Goal: Information Seeking & Learning: Learn about a topic

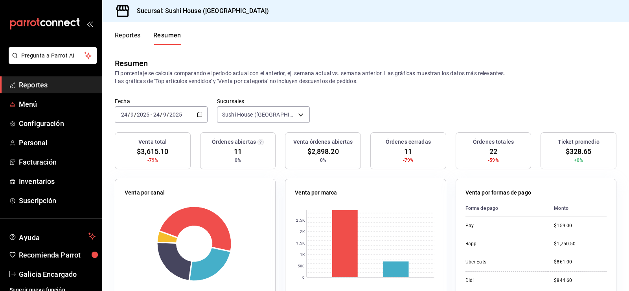
click at [41, 75] on li "Pregunta a Parrot AI" at bounding box center [51, 61] width 96 height 29
click at [30, 93] on link "Reportes" at bounding box center [51, 84] width 102 height 17
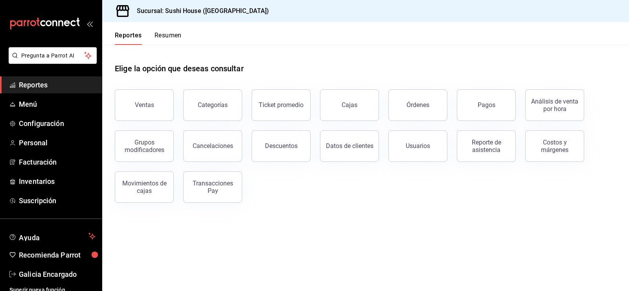
click at [168, 37] on button "Resumen" at bounding box center [167, 37] width 27 height 13
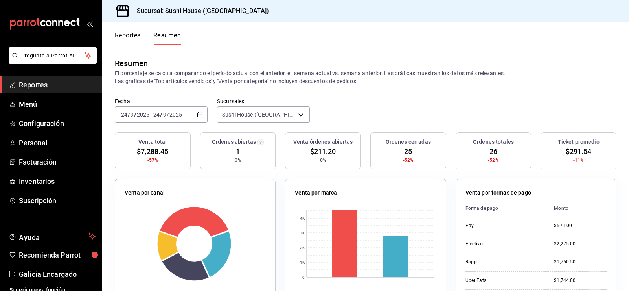
click at [51, 88] on span "Reportes" at bounding box center [57, 84] width 77 height 11
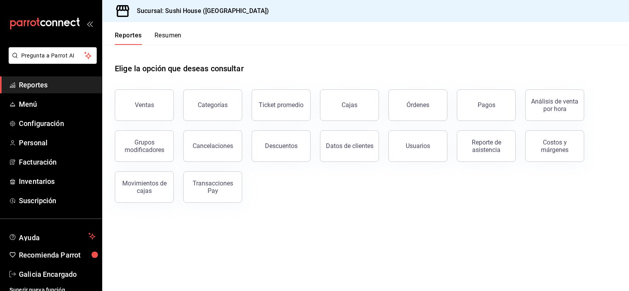
click at [166, 38] on button "Resumen" at bounding box center [167, 37] width 27 height 13
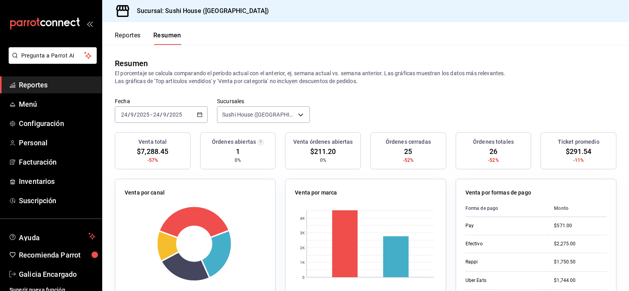
click at [47, 86] on span "Reportes" at bounding box center [57, 84] width 77 height 11
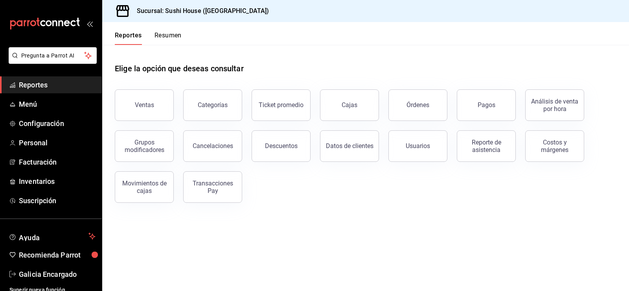
click at [161, 33] on button "Resumen" at bounding box center [167, 37] width 27 height 13
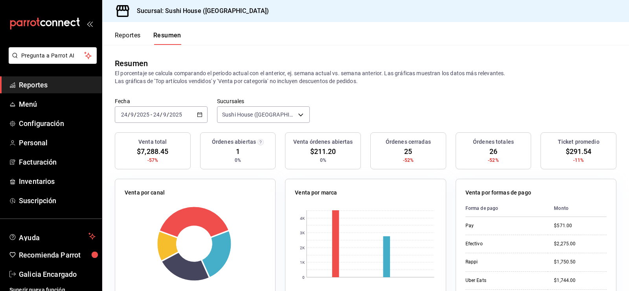
click at [28, 94] on ul "Reportes Menú Configuración Personal Facturación Inventarios Suscripción" at bounding box center [51, 142] width 102 height 132
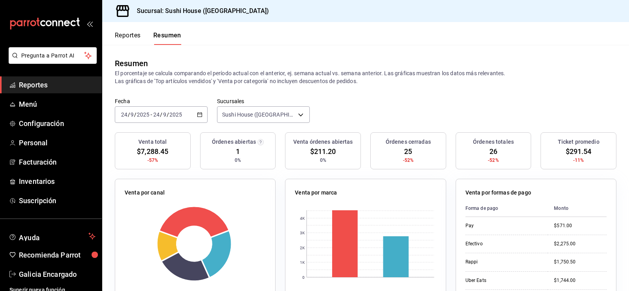
click at [42, 87] on span "Reportes" at bounding box center [57, 84] width 77 height 11
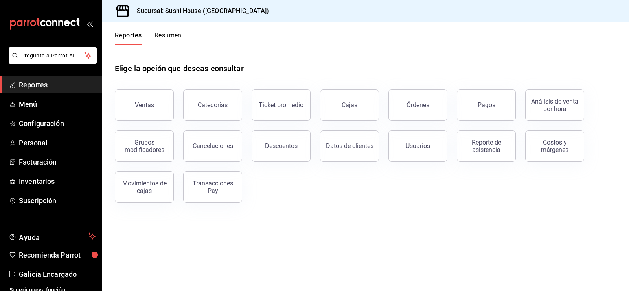
click at [183, 35] on header "Reportes Resumen" at bounding box center [365, 33] width 527 height 23
click at [138, 117] on button "Ventas" at bounding box center [144, 104] width 59 height 31
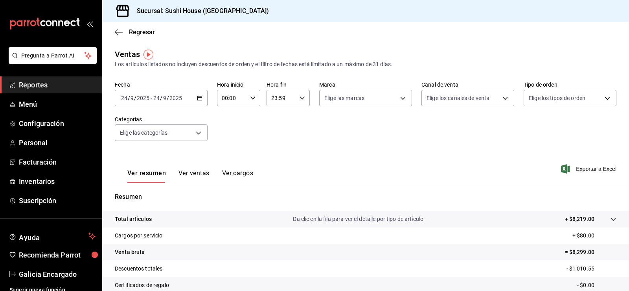
click at [49, 87] on span "Reportes" at bounding box center [57, 84] width 77 height 11
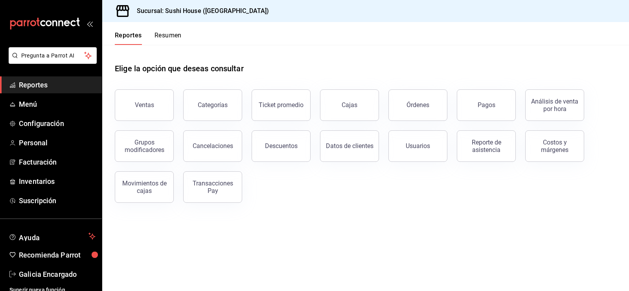
click at [169, 39] on button "Resumen" at bounding box center [167, 37] width 27 height 13
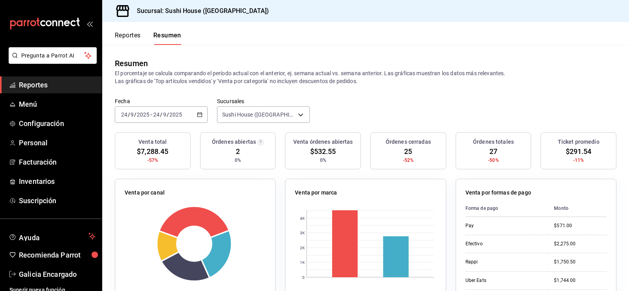
click at [51, 82] on span "Reportes" at bounding box center [57, 84] width 77 height 11
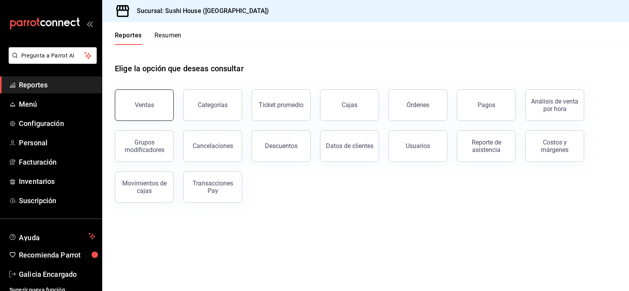
click at [134, 109] on button "Ventas" at bounding box center [144, 104] width 59 height 31
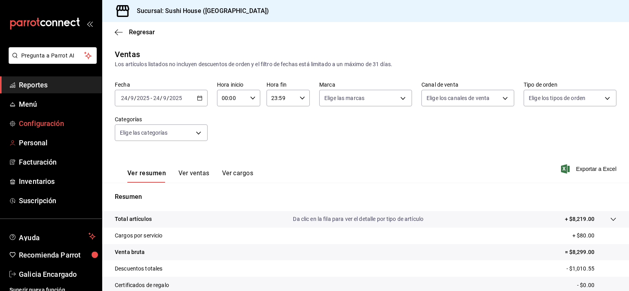
scroll to position [86, 0]
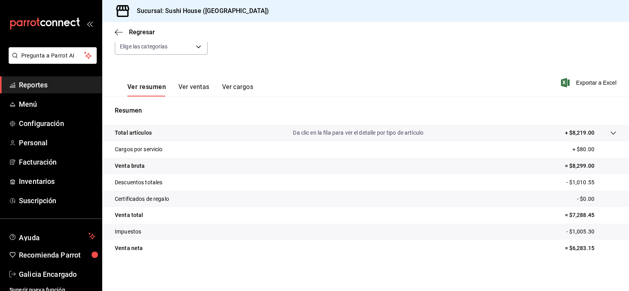
click at [21, 91] on link "Reportes" at bounding box center [51, 84] width 102 height 17
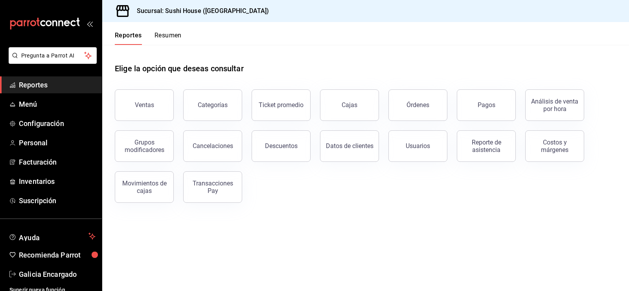
click at [169, 40] on button "Resumen" at bounding box center [167, 37] width 27 height 13
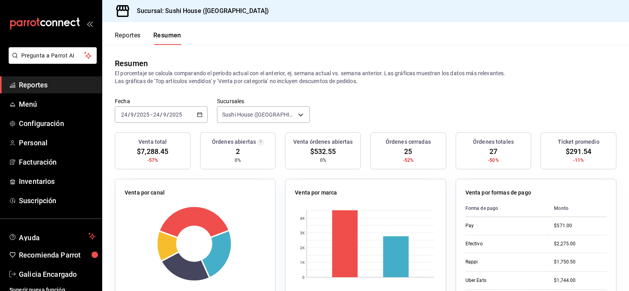
click at [19, 79] on link "Reportes" at bounding box center [51, 84] width 102 height 17
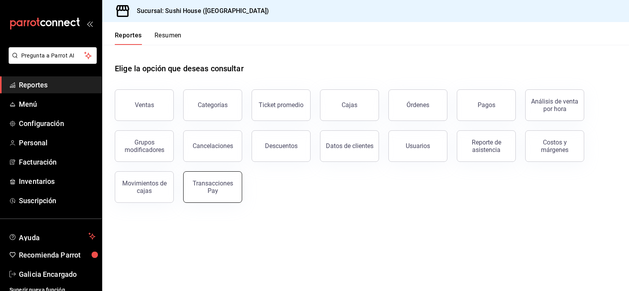
click at [207, 187] on div "Transacciones Pay" at bounding box center [212, 186] width 49 height 15
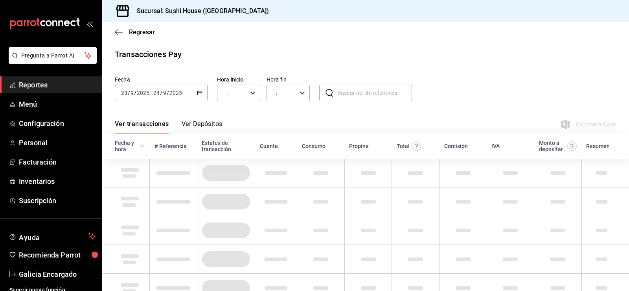
type input "00:00"
type input "23:59"
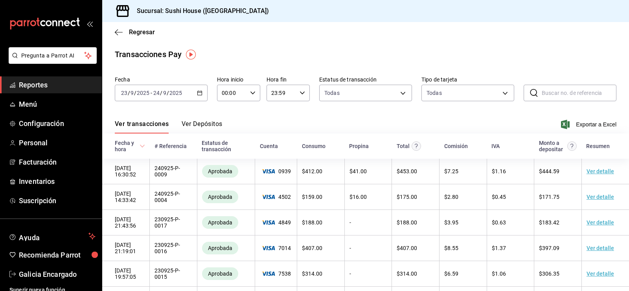
click at [63, 87] on span "Reportes" at bounding box center [57, 84] width 77 height 11
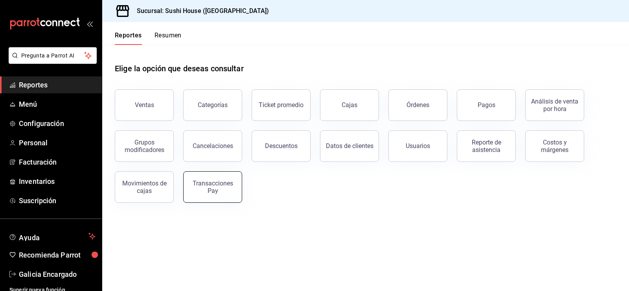
click at [215, 180] on div "Transacciones Pay" at bounding box center [212, 186] width 49 height 15
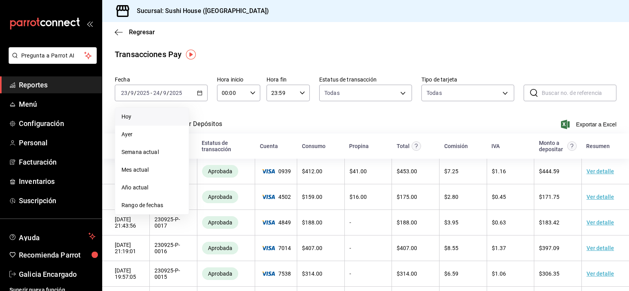
click at [125, 114] on span "Hoy" at bounding box center [151, 116] width 61 height 8
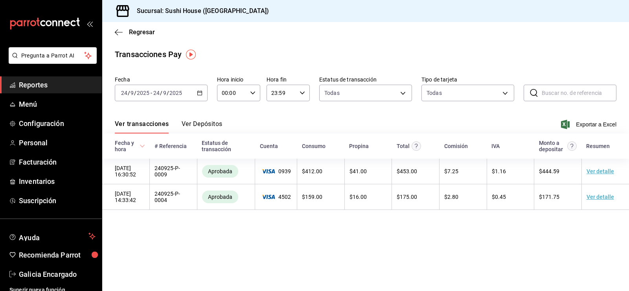
click at [63, 77] on link "Reportes" at bounding box center [51, 84] width 102 height 17
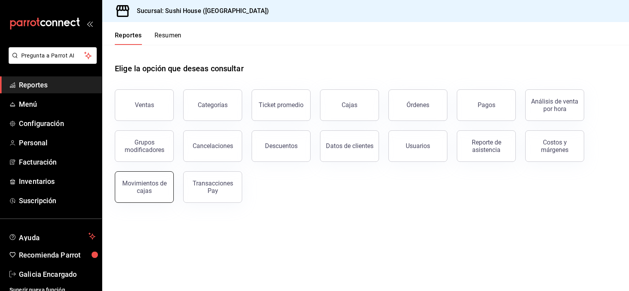
click at [145, 182] on div "Movimientos de cajas" at bounding box center [144, 186] width 49 height 15
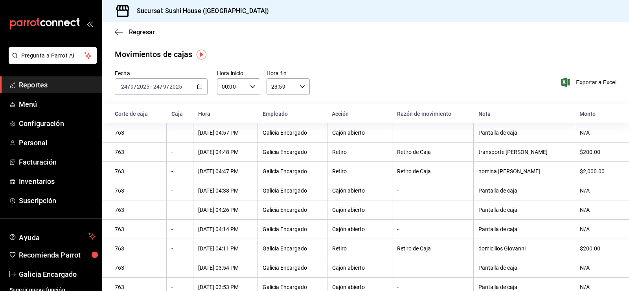
click at [199, 90] on div "[DATE] [DATE] - [DATE] [DATE]" at bounding box center [161, 86] width 93 height 17
click at [133, 109] on span "Hoy" at bounding box center [151, 110] width 61 height 8
click at [42, 80] on span "Reportes" at bounding box center [57, 84] width 77 height 11
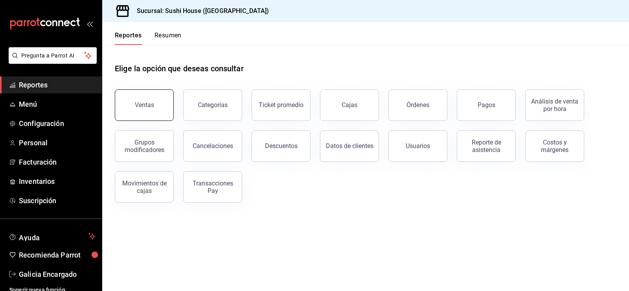
click at [131, 107] on button "Ventas" at bounding box center [144, 104] width 59 height 31
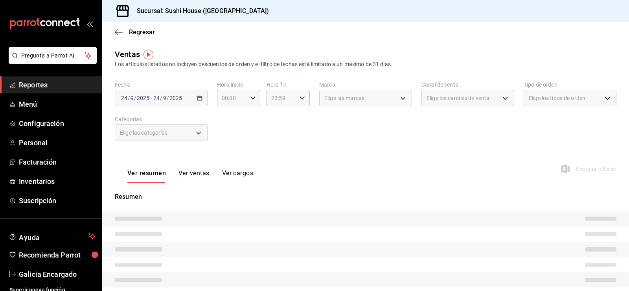
click at [559, 96] on span "Elige los tipos de orden" at bounding box center [557, 98] width 57 height 8
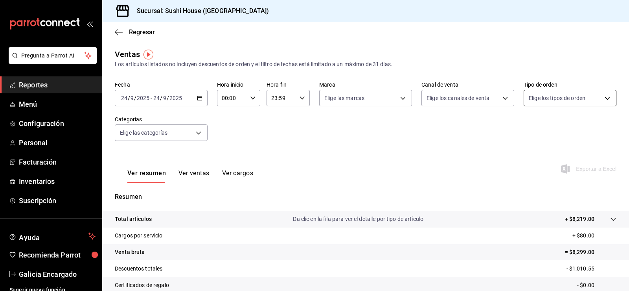
click at [559, 96] on body "Pregunta a Parrot AI Reportes Menú Configuración Personal Facturación Inventari…" at bounding box center [314, 145] width 629 height 291
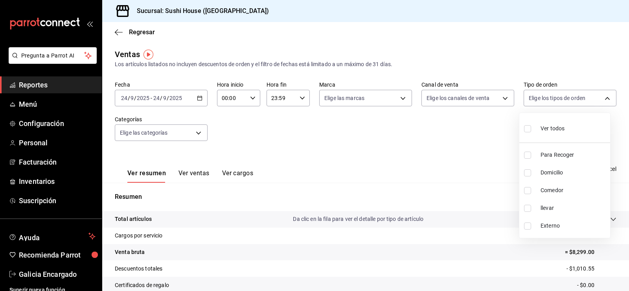
click at [532, 159] on li "Para Recoger" at bounding box center [564, 155] width 91 height 18
type input "9d316b26-ed3c-41d9-ac2e-659a84dac7c1"
checkbox input "true"
click at [529, 175] on input "checkbox" at bounding box center [527, 172] width 7 height 7
checkbox input "true"
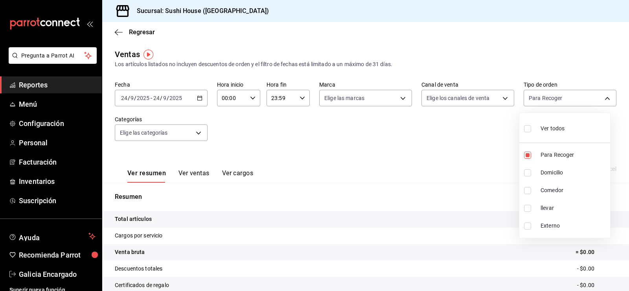
type input "9d316b26-ed3c-41d9-ac2e-659a84dac7c1,c813e250-a487-4472-927d-f84c1c5aa0d0"
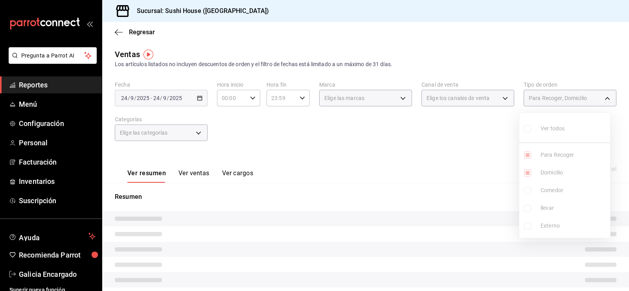
click at [525, 189] on input "checkbox" at bounding box center [527, 190] width 7 height 7
checkbox input "true"
click at [528, 212] on li "llevar" at bounding box center [564, 208] width 91 height 18
type input "9d316b26-ed3c-41d9-ac2e-659a84dac7c1,c813e250-a487-4472-927d-f84c1c5aa0d0,53da9…"
checkbox input "true"
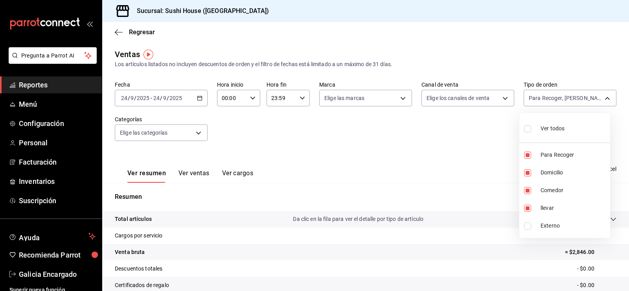
click at [412, 191] on div at bounding box center [314, 145] width 629 height 291
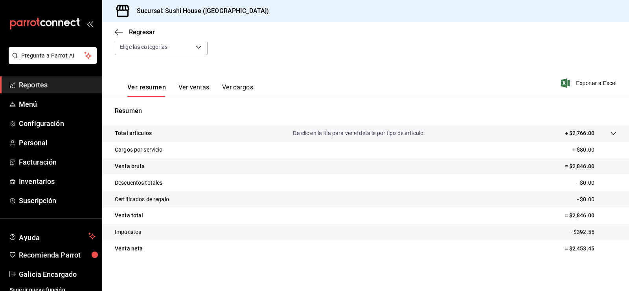
scroll to position [86, 0]
click at [55, 81] on span "Reportes" at bounding box center [57, 84] width 77 height 11
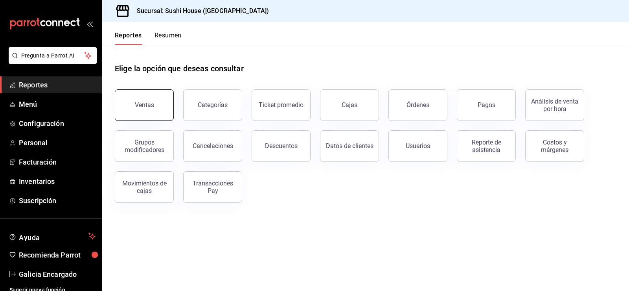
click at [140, 102] on div "Ventas" at bounding box center [144, 104] width 19 height 7
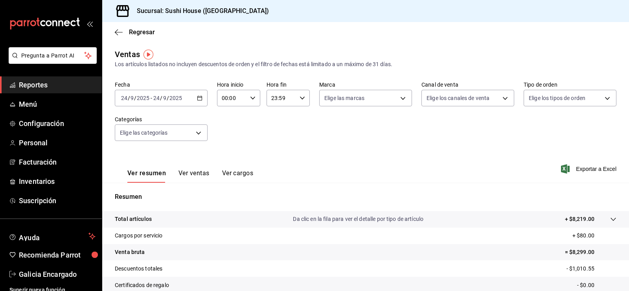
click at [37, 83] on span "Reportes" at bounding box center [57, 84] width 77 height 11
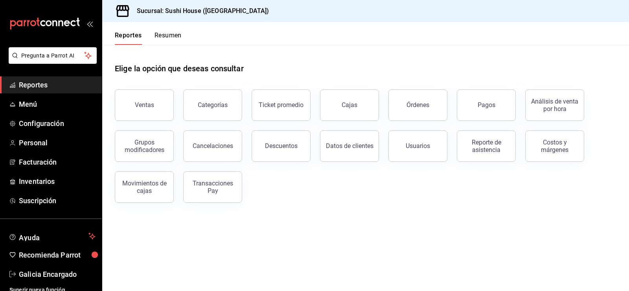
click at [180, 39] on button "Resumen" at bounding box center [167, 37] width 27 height 13
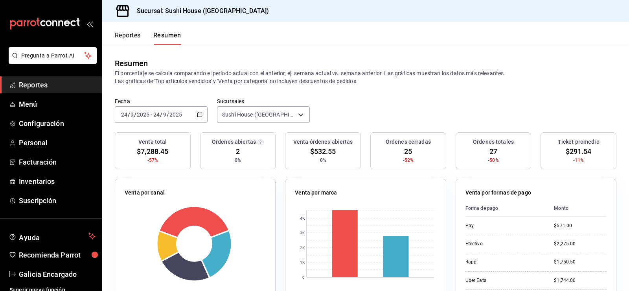
click at [82, 79] on span "Reportes" at bounding box center [57, 84] width 77 height 11
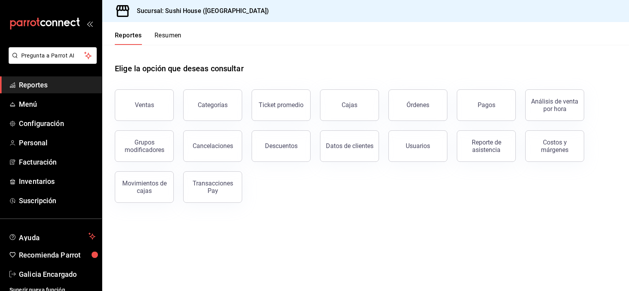
click at [177, 38] on button "Resumen" at bounding box center [167, 37] width 27 height 13
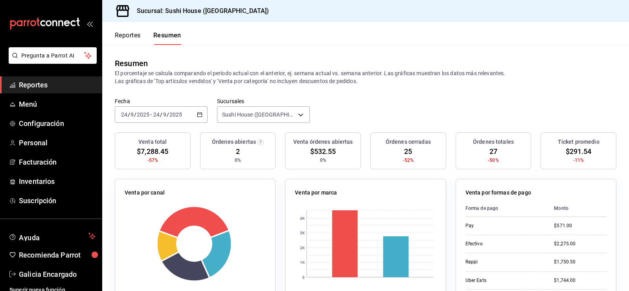
click at [25, 88] on span "Reportes" at bounding box center [57, 84] width 77 height 11
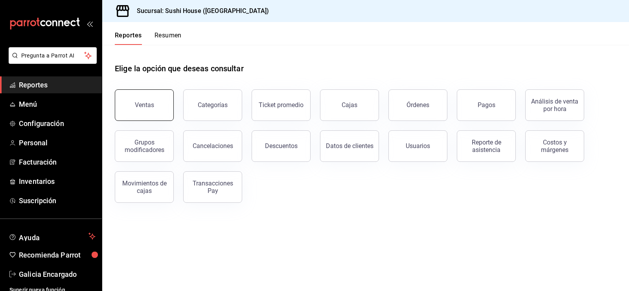
click at [155, 109] on button "Ventas" at bounding box center [144, 104] width 59 height 31
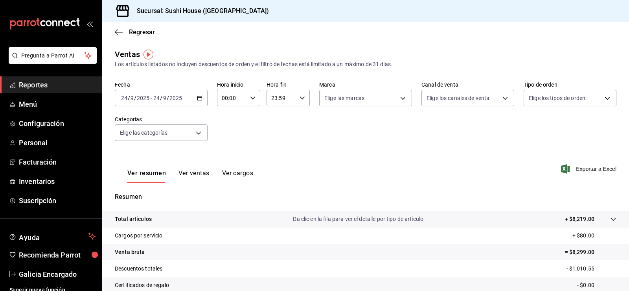
click at [34, 89] on span "Reportes" at bounding box center [57, 84] width 77 height 11
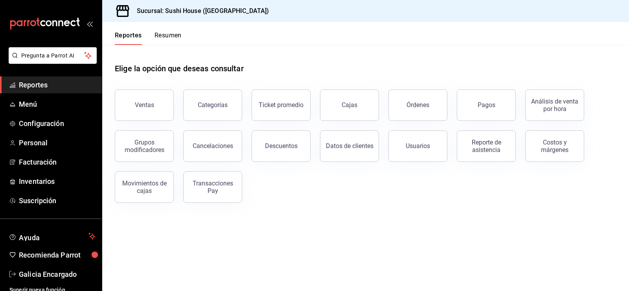
click at [28, 79] on span "Reportes" at bounding box center [57, 84] width 77 height 11
click at [132, 111] on button "Ventas" at bounding box center [144, 104] width 59 height 31
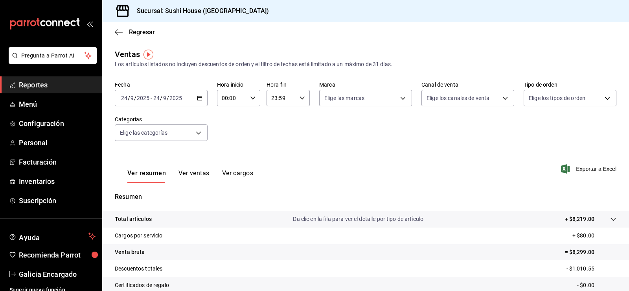
click at [54, 86] on span "Reportes" at bounding box center [57, 84] width 77 height 11
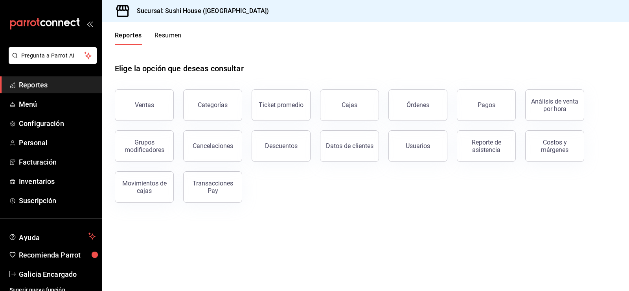
click at [165, 35] on button "Resumen" at bounding box center [167, 37] width 27 height 13
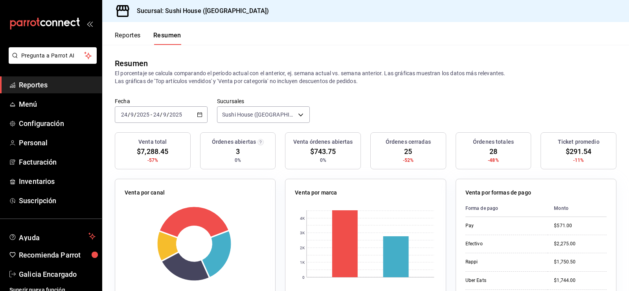
click at [37, 87] on span "Reportes" at bounding box center [57, 84] width 77 height 11
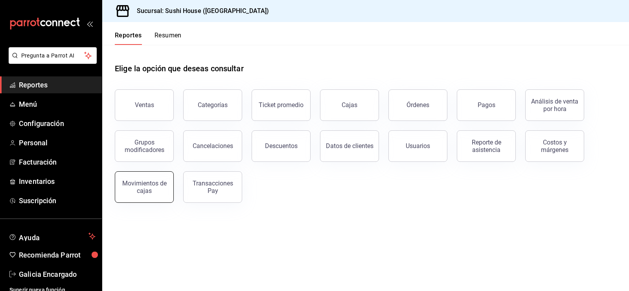
click at [132, 195] on button "Movimientos de cajas" at bounding box center [144, 186] width 59 height 31
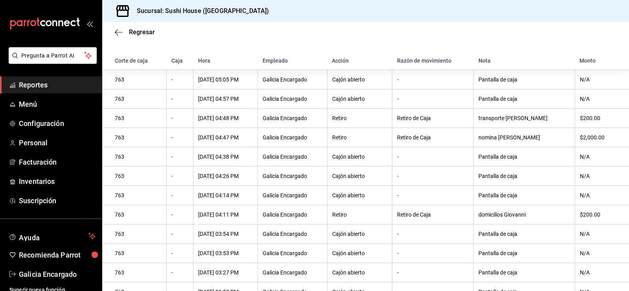
scroll to position [126, 0]
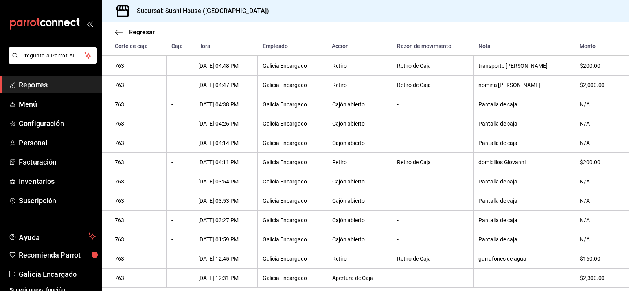
click at [66, 81] on span "Reportes" at bounding box center [57, 84] width 77 height 11
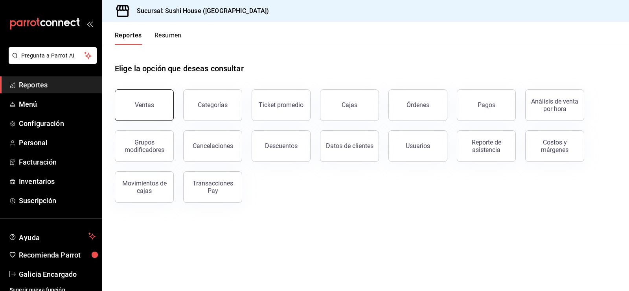
click at [156, 112] on button "Ventas" at bounding box center [144, 104] width 59 height 31
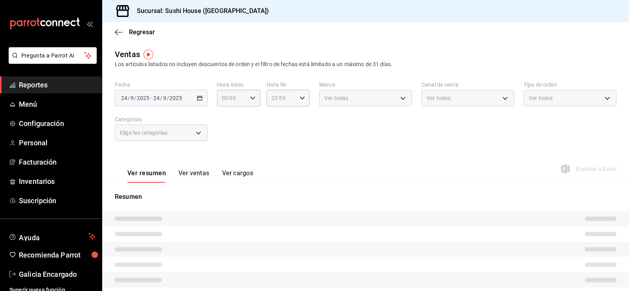
click at [561, 95] on body "Pregunta a Parrot AI Reportes Menú Configuración Personal Facturación Inventari…" at bounding box center [314, 145] width 629 height 291
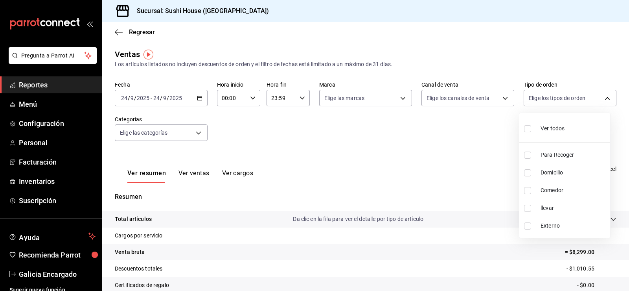
click at [530, 154] on input "checkbox" at bounding box center [527, 154] width 7 height 7
checkbox input "true"
type input "9d316b26-ed3c-41d9-ac2e-659a84dac7c1"
drag, startPoint x: 524, startPoint y: 173, endPoint x: 526, endPoint y: 180, distance: 7.2
click at [524, 173] on input "checkbox" at bounding box center [527, 172] width 7 height 7
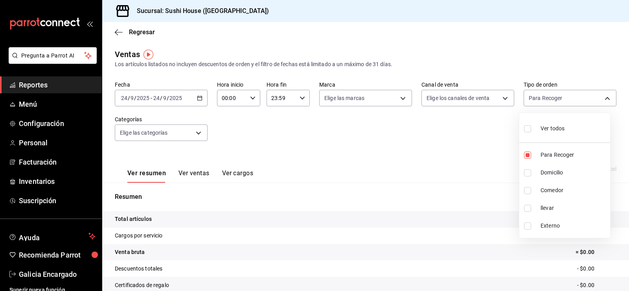
checkbox input "true"
type input "9d316b26-ed3c-41d9-ac2e-659a84dac7c1,c813e250-a487-4472-927d-f84c1c5aa0d0"
click at [527, 191] on input "checkbox" at bounding box center [527, 190] width 7 height 7
checkbox input "true"
type input "9d316b26-ed3c-41d9-ac2e-659a84dac7c1,c813e250-a487-4472-927d-f84c1c5aa0d0,53da9…"
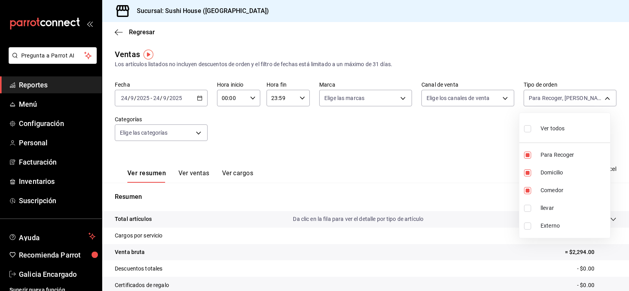
click at [526, 209] on input "checkbox" at bounding box center [527, 207] width 7 height 7
checkbox input "true"
type input "9d316b26-ed3c-41d9-ac2e-659a84dac7c1,c813e250-a487-4472-927d-f84c1c5aa0d0,53da9…"
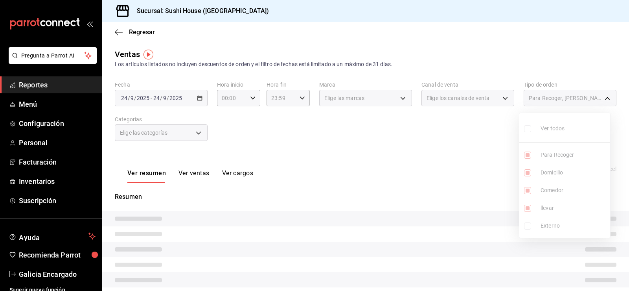
click at [379, 179] on div at bounding box center [314, 145] width 629 height 291
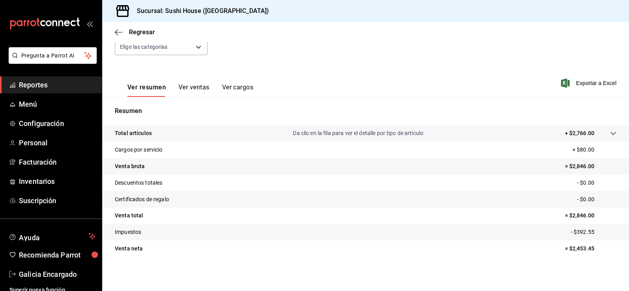
scroll to position [86, 0]
click at [29, 85] on span "Reportes" at bounding box center [57, 84] width 77 height 11
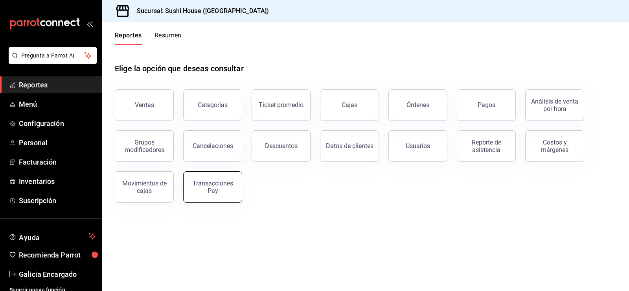
click at [222, 193] on div "Transacciones Pay" at bounding box center [212, 186] width 49 height 15
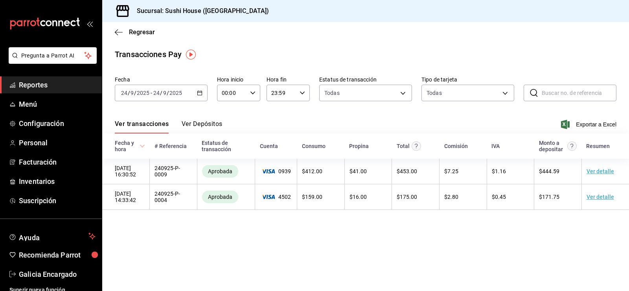
click at [28, 87] on span "Reportes" at bounding box center [57, 84] width 77 height 11
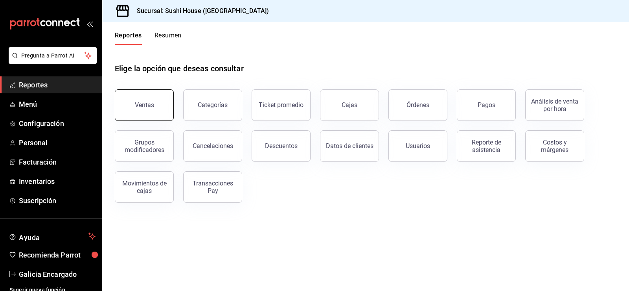
click at [141, 103] on div "Ventas" at bounding box center [144, 104] width 19 height 7
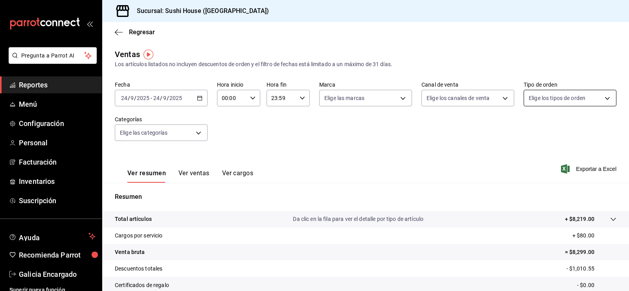
click at [561, 102] on body "Pregunta a Parrot AI Reportes Menú Configuración Personal Facturación Inventari…" at bounding box center [314, 145] width 629 height 291
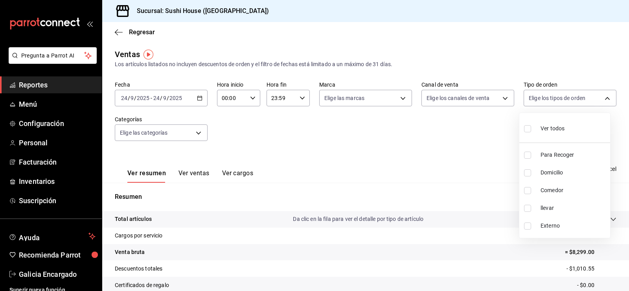
click at [531, 158] on li "Para Recoger" at bounding box center [564, 155] width 91 height 18
type input "9d316b26-ed3c-41d9-ac2e-659a84dac7c1"
checkbox input "true"
click at [529, 176] on li "Domicilio" at bounding box center [564, 173] width 91 height 18
type input "9d316b26-ed3c-41d9-ac2e-659a84dac7c1,c813e250-a487-4472-927d-f84c1c5aa0d0"
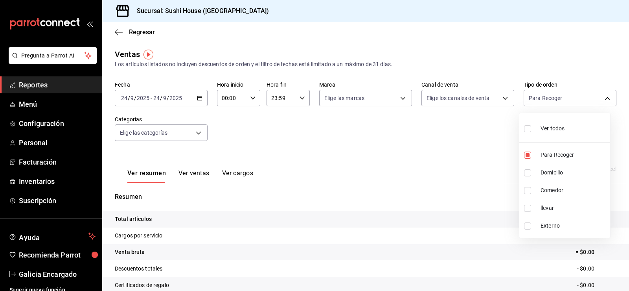
checkbox input "true"
click at [525, 188] on input "checkbox" at bounding box center [527, 190] width 7 height 7
checkbox input "true"
type input "9d316b26-ed3c-41d9-ac2e-659a84dac7c1,c813e250-a487-4472-927d-f84c1c5aa0d0,53da9…"
click at [528, 207] on input "checkbox" at bounding box center [527, 207] width 7 height 7
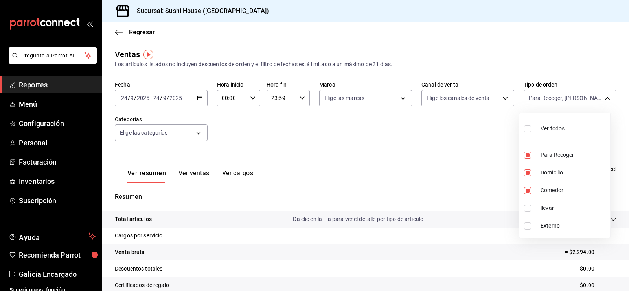
checkbox input "true"
type input "9d316b26-ed3c-41d9-ac2e-659a84dac7c1,c813e250-a487-4472-927d-f84c1c5aa0d0,53da9…"
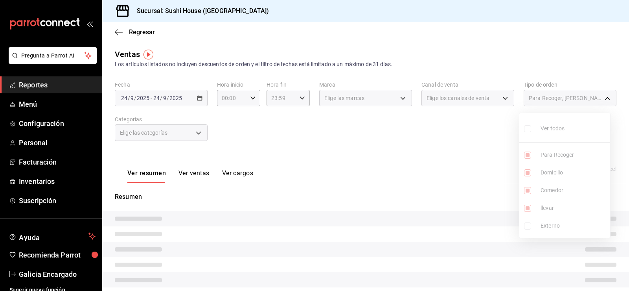
click at [463, 201] on div at bounding box center [314, 145] width 629 height 291
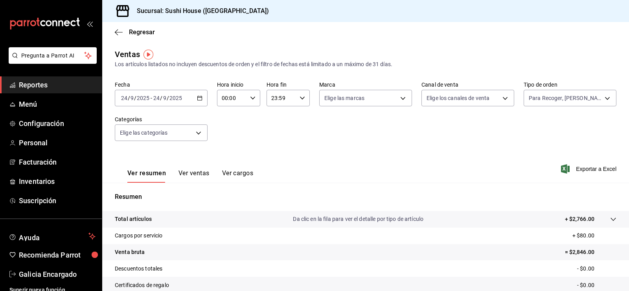
click at [37, 87] on span "Reportes" at bounding box center [57, 84] width 77 height 11
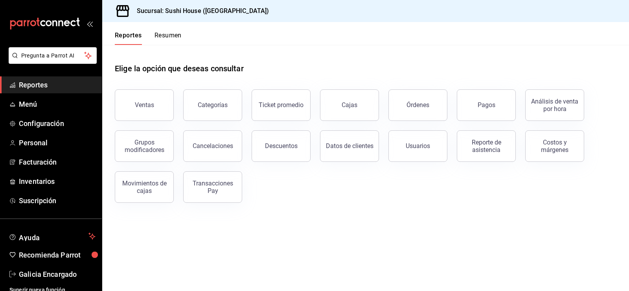
click at [161, 36] on button "Resumen" at bounding box center [167, 37] width 27 height 13
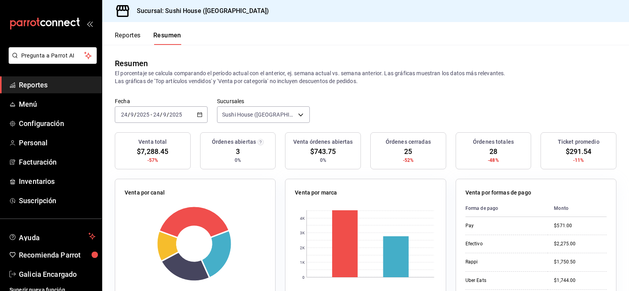
click at [30, 83] on span "Reportes" at bounding box center [57, 84] width 77 height 11
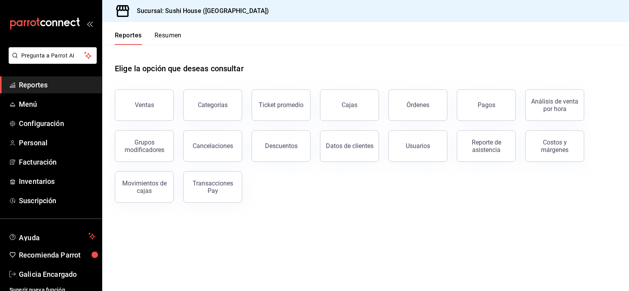
click at [169, 34] on button "Resumen" at bounding box center [167, 37] width 27 height 13
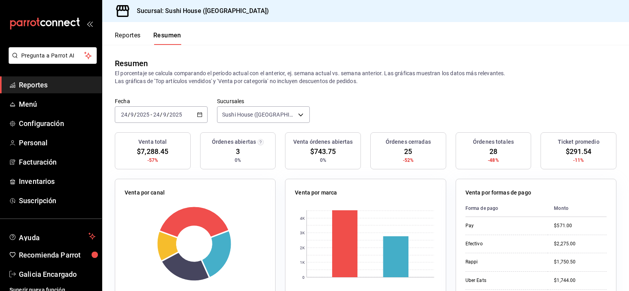
click at [48, 81] on span "Reportes" at bounding box center [57, 84] width 77 height 11
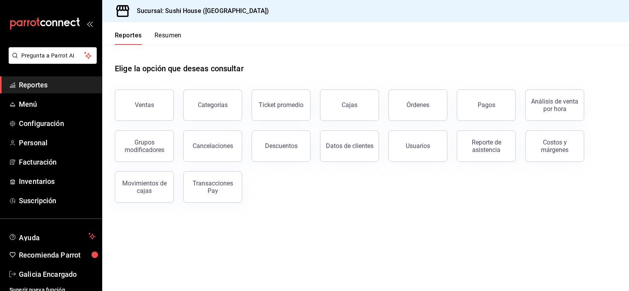
click at [66, 81] on span "Reportes" at bounding box center [57, 84] width 77 height 11
click at [129, 112] on button "Ventas" at bounding box center [144, 104] width 59 height 31
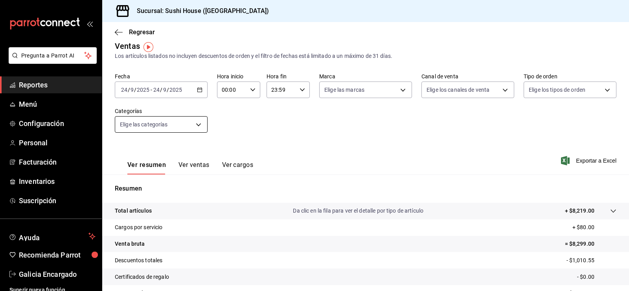
scroll to position [7, 0]
click at [58, 86] on span "Reportes" at bounding box center [57, 84] width 77 height 11
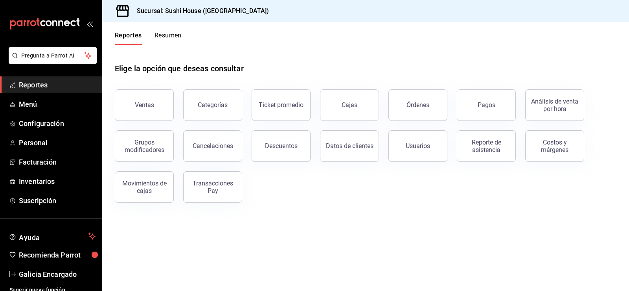
click at [163, 35] on button "Resumen" at bounding box center [167, 37] width 27 height 13
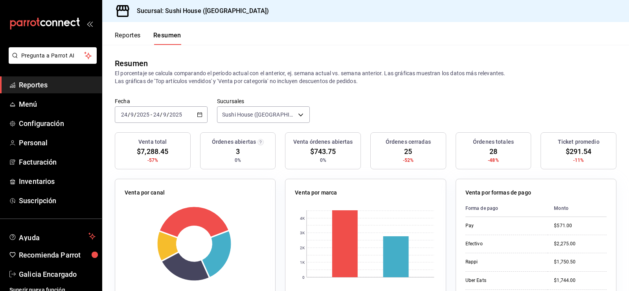
click at [63, 92] on link "Reportes" at bounding box center [51, 84] width 102 height 17
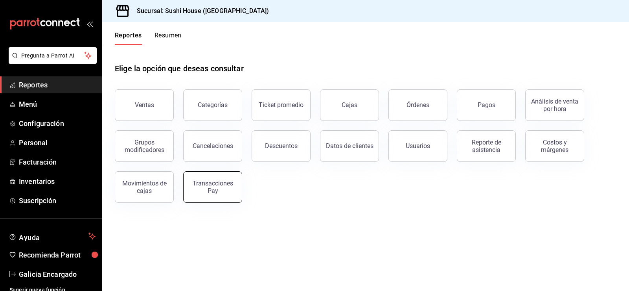
click at [205, 197] on button "Transacciones Pay" at bounding box center [212, 186] width 59 height 31
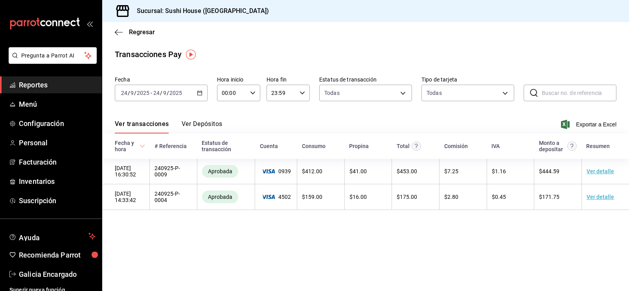
click at [58, 83] on span "Reportes" at bounding box center [57, 84] width 77 height 11
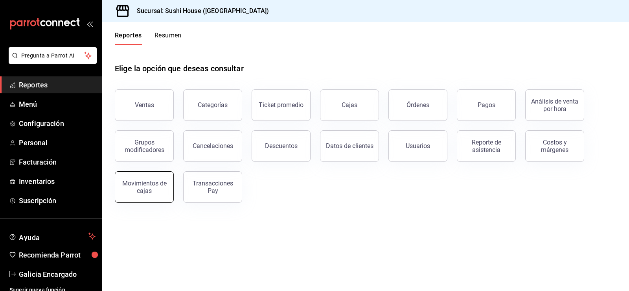
click at [146, 199] on button "Movimientos de cajas" at bounding box center [144, 186] width 59 height 31
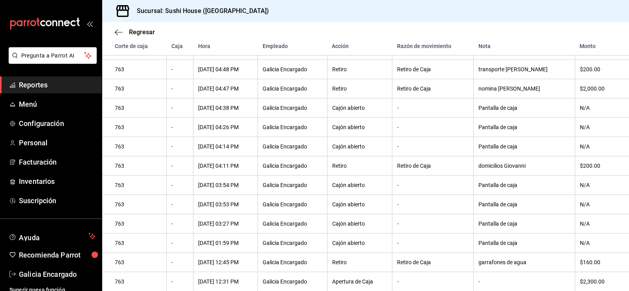
scroll to position [145, 0]
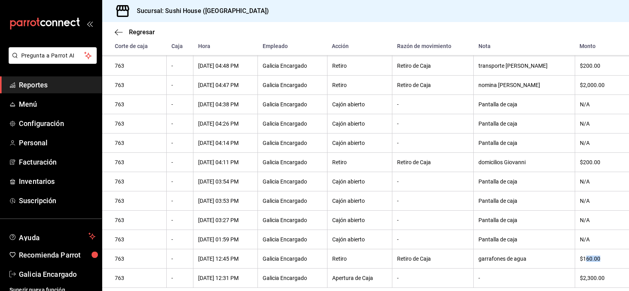
drag, startPoint x: 593, startPoint y: 259, endPoint x: 581, endPoint y: 258, distance: 11.8
click at [581, 258] on div "$160.00" at bounding box center [598, 258] width 37 height 6
drag, startPoint x: 597, startPoint y: 155, endPoint x: 570, endPoint y: 157, distance: 26.8
click at [575, 157] on th "$200.00" at bounding box center [602, 162] width 54 height 19
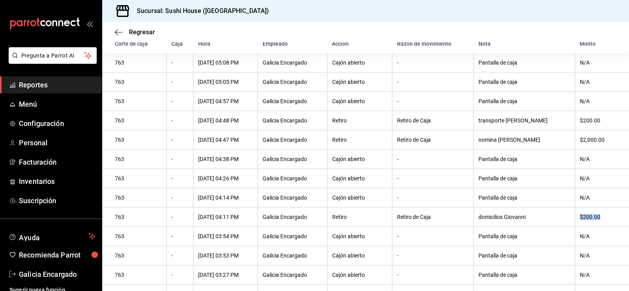
scroll to position [67, 0]
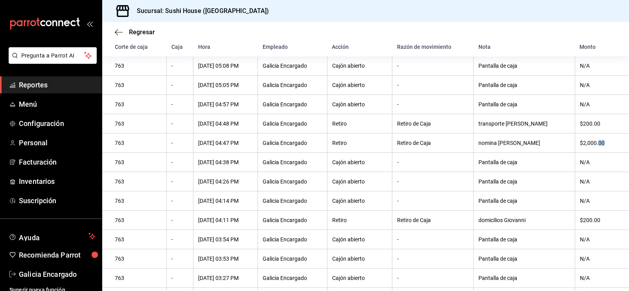
drag, startPoint x: 593, startPoint y: 152, endPoint x: 586, endPoint y: 120, distance: 33.0
click at [589, 151] on th "$2,000.00" at bounding box center [602, 142] width 54 height 19
drag, startPoint x: 587, startPoint y: 114, endPoint x: 573, endPoint y: 116, distance: 14.7
click at [577, 115] on tbody "763 - [DATE] 05:08 PM [GEOGRAPHIC_DATA] Encargado Cajón abierto - Pantalla de c…" at bounding box center [365, 200] width 527 height 289
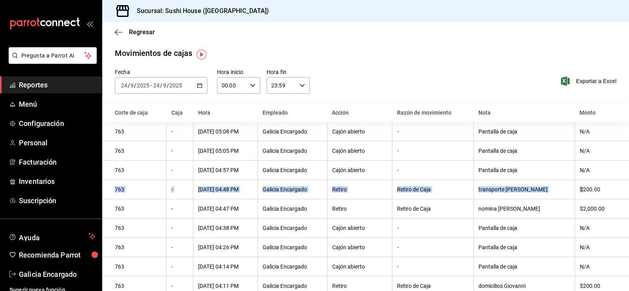
scroll to position [0, 0]
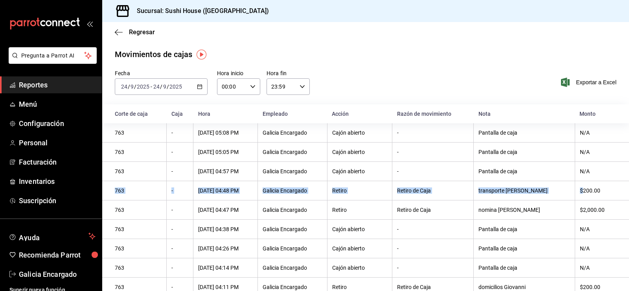
click at [37, 92] on link "Reportes" at bounding box center [51, 84] width 102 height 17
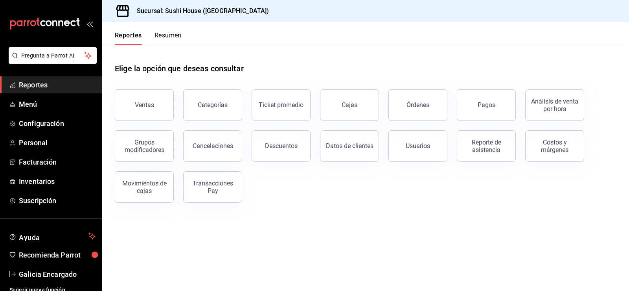
click at [44, 85] on span "Reportes" at bounding box center [57, 84] width 77 height 11
click at [133, 116] on button "Ventas" at bounding box center [144, 104] width 59 height 31
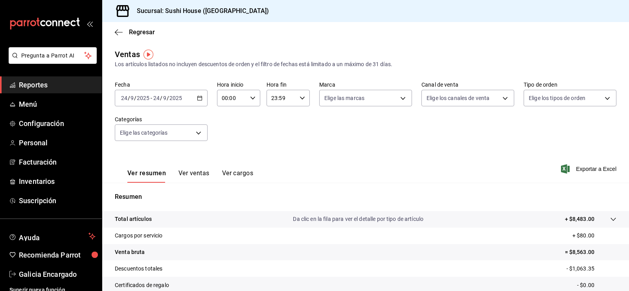
click at [50, 79] on link "Reportes" at bounding box center [51, 84] width 102 height 17
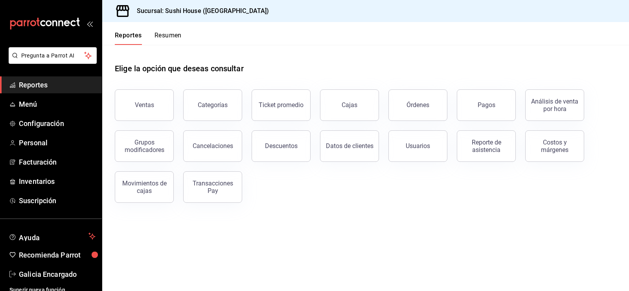
click at [160, 33] on button "Resumen" at bounding box center [167, 37] width 27 height 13
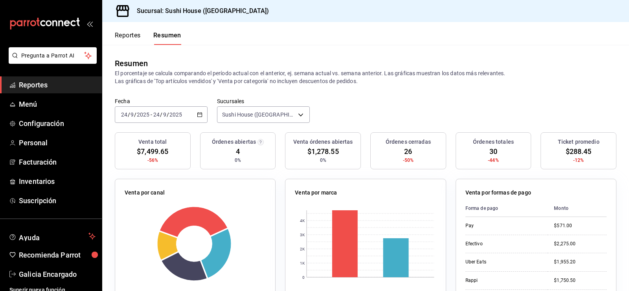
click at [64, 78] on link "Reportes" at bounding box center [51, 84] width 102 height 17
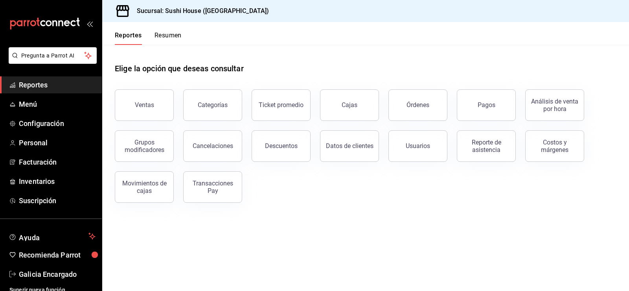
click at [55, 79] on link "Reportes" at bounding box center [51, 84] width 102 height 17
click at [136, 97] on button "Ventas" at bounding box center [144, 104] width 59 height 31
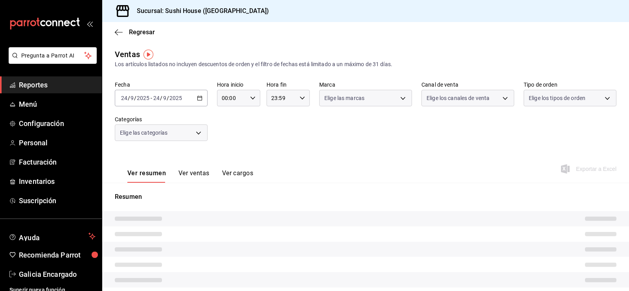
click at [557, 100] on span "Elige los tipos de orden" at bounding box center [557, 98] width 57 height 8
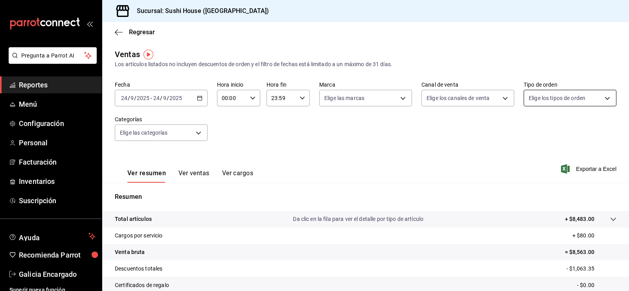
click at [557, 100] on body "Pregunta a Parrot AI Reportes Menú Configuración Personal Facturación Inventari…" at bounding box center [314, 145] width 629 height 291
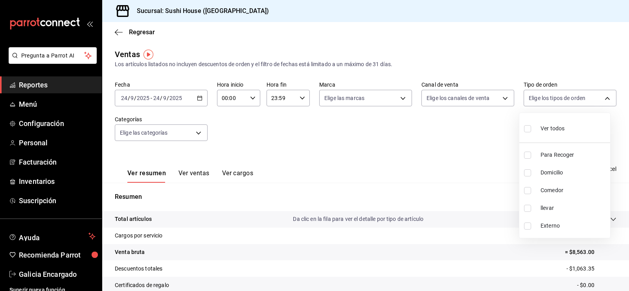
click at [527, 156] on input "checkbox" at bounding box center [527, 154] width 7 height 7
checkbox input "true"
type input "9d316b26-ed3c-41d9-ac2e-659a84dac7c1"
click at [527, 173] on ul "Ver todos Para Recoger Domicilio Comedor llevar Externo" at bounding box center [564, 175] width 91 height 125
click at [527, 173] on input "checkbox" at bounding box center [527, 172] width 7 height 7
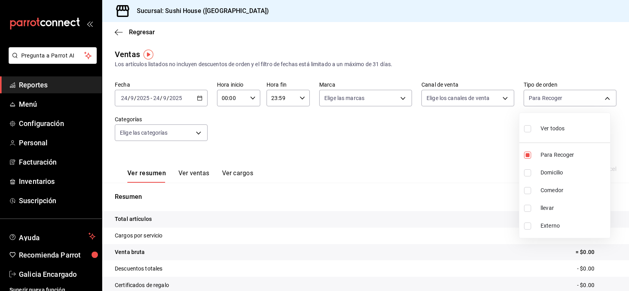
checkbox input "true"
type input "9d316b26-ed3c-41d9-ac2e-659a84dac7c1,c813e250-a487-4472-927d-f84c1c5aa0d0"
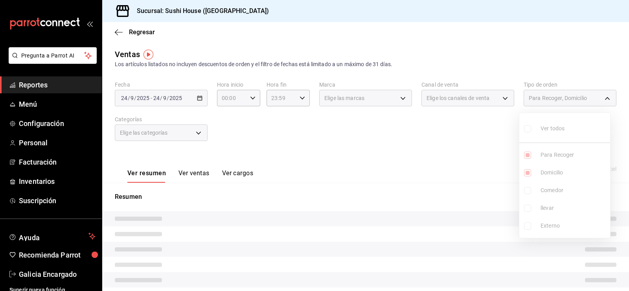
click at [526, 190] on ul "Ver todos Para Recoger Domicilio Comedor llevar Externo" at bounding box center [564, 175] width 91 height 125
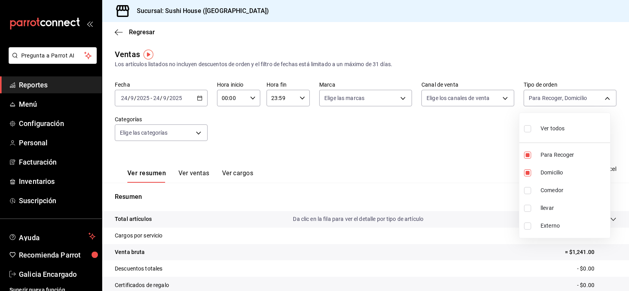
drag, startPoint x: 531, startPoint y: 193, endPoint x: 532, endPoint y: 202, distance: 9.9
click at [531, 193] on label at bounding box center [529, 190] width 10 height 7
click at [531, 193] on input "checkbox" at bounding box center [527, 190] width 7 height 7
checkbox input "false"
type input "9d316b26-ed3c-41d9-ac2e-659a84dac7c1,c813e250-a487-4472-927d-f84c1c5aa0d0"
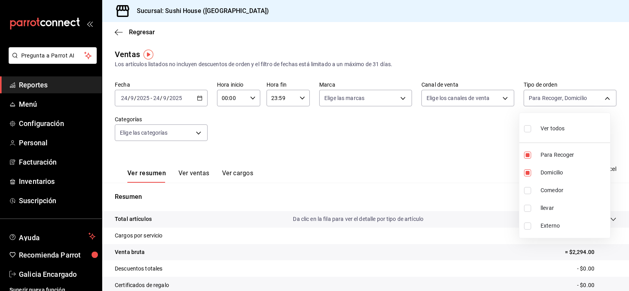
click at [529, 204] on input "checkbox" at bounding box center [527, 207] width 7 height 7
checkbox input "true"
type input "9d316b26-ed3c-41d9-ac2e-659a84dac7c1,c813e250-a487-4472-927d-f84c1c5aa0d0,384c0…"
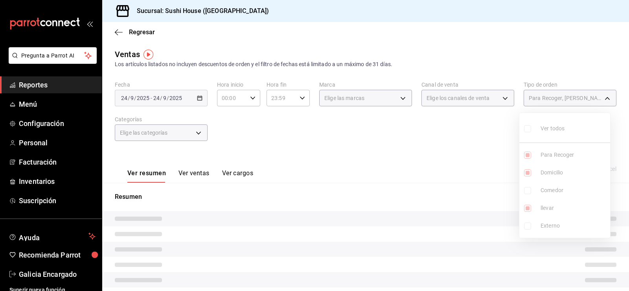
click at [526, 187] on ul "Ver todos Para Recoger Domicilio Comedor llevar Externo" at bounding box center [564, 175] width 91 height 125
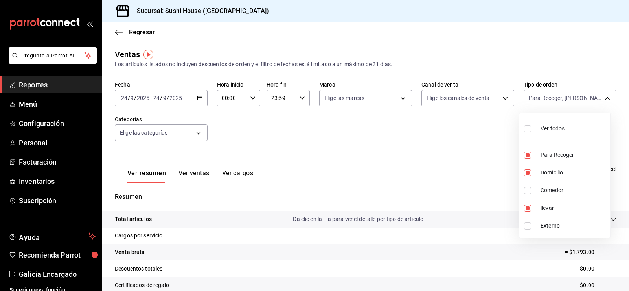
click at [528, 189] on input "checkbox" at bounding box center [527, 190] width 7 height 7
checkbox input "false"
type input "9d316b26-ed3c-41d9-ac2e-659a84dac7c1,c813e250-a487-4472-927d-f84c1c5aa0d0,384c0…"
click at [524, 192] on input "checkbox" at bounding box center [527, 190] width 7 height 7
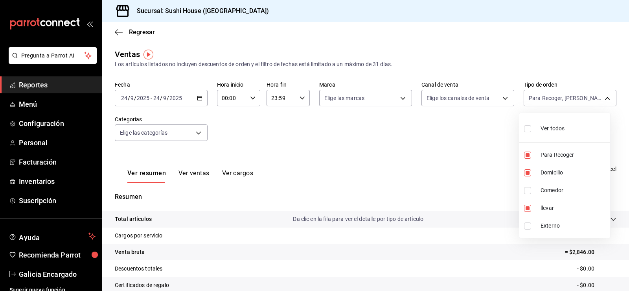
checkbox input "true"
type input "9d316b26-ed3c-41d9-ac2e-659a84dac7c1,c813e250-a487-4472-927d-f84c1c5aa0d0,384c0…"
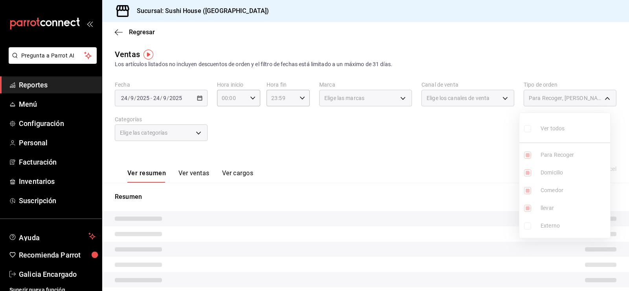
click at [430, 199] on div at bounding box center [314, 145] width 629 height 291
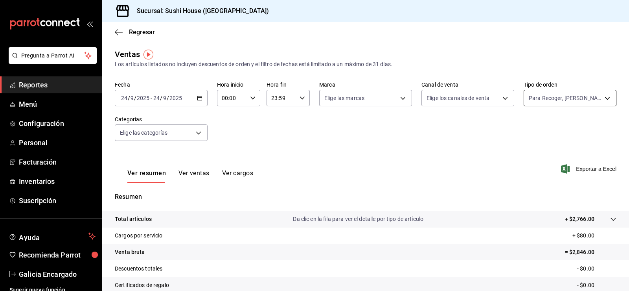
click at [546, 98] on body "Pregunta a Parrot AI Reportes Menú Configuración Personal Facturación Inventari…" at bounding box center [314, 145] width 629 height 291
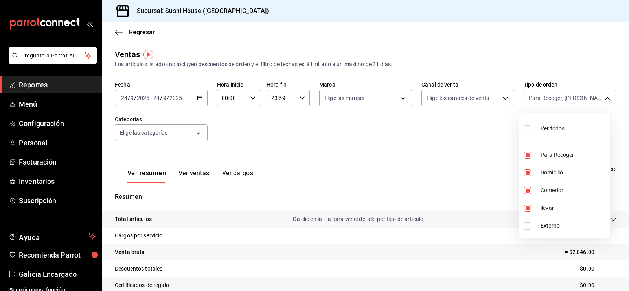
click at [460, 201] on div at bounding box center [314, 145] width 629 height 291
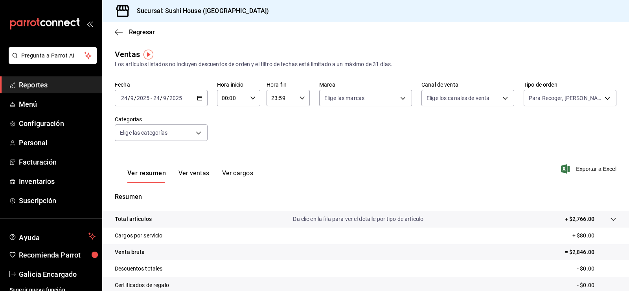
click at [33, 89] on span "Reportes" at bounding box center [57, 84] width 77 height 11
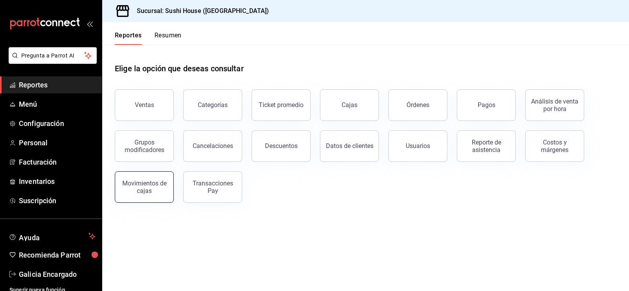
click at [151, 192] on div "Movimientos de cajas" at bounding box center [144, 186] width 49 height 15
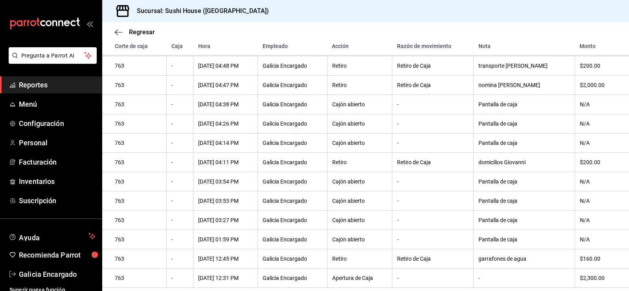
scroll to position [165, 0]
click at [586, 256] on div "$160.00" at bounding box center [598, 258] width 37 height 6
click at [589, 160] on div "$200.00" at bounding box center [598, 162] width 37 height 6
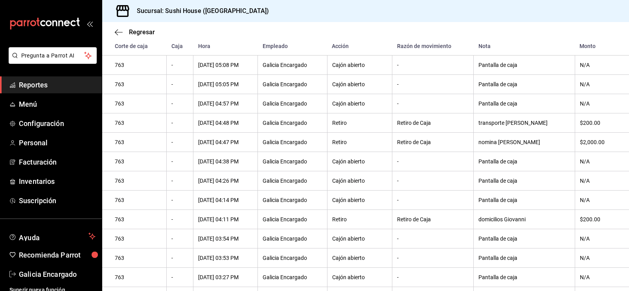
scroll to position [47, 0]
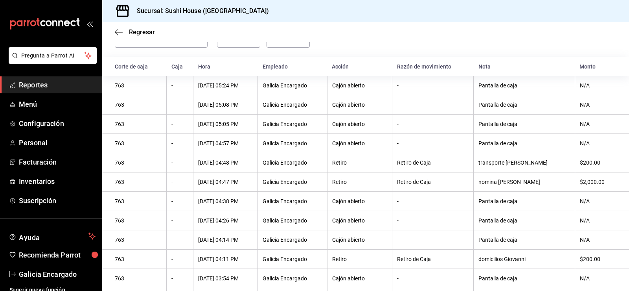
click at [592, 189] on th "$2,000.00" at bounding box center [602, 181] width 54 height 19
click at [580, 163] on div "$200.00" at bounding box center [598, 162] width 37 height 6
click at [75, 82] on span "Reportes" at bounding box center [57, 84] width 77 height 11
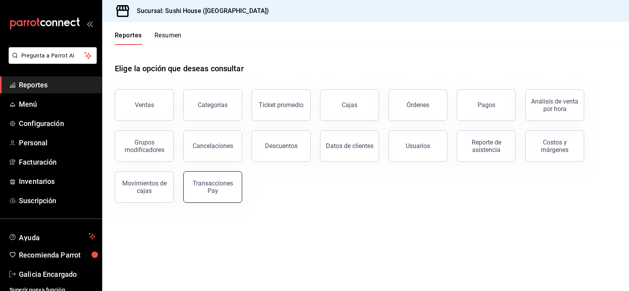
click at [204, 191] on div "Transacciones Pay" at bounding box center [212, 186] width 49 height 15
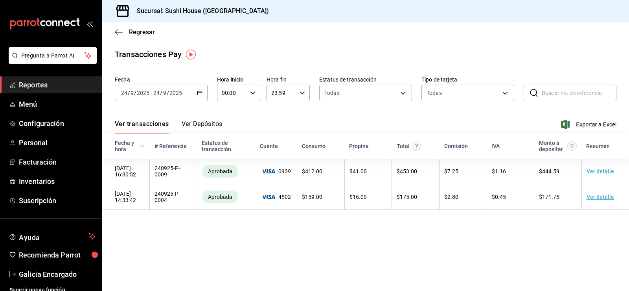
click at [200, 87] on div "[DATE] [DATE] - [DATE] [DATE]" at bounding box center [161, 93] width 93 height 17
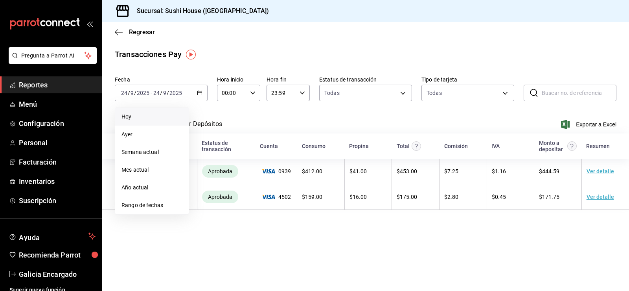
click at [147, 112] on li "Hoy" at bounding box center [152, 117] width 74 height 18
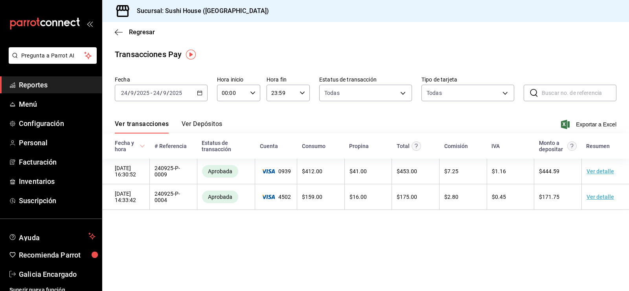
click at [199, 90] on div "[DATE] [DATE] - [DATE] [DATE]" at bounding box center [161, 93] width 93 height 17
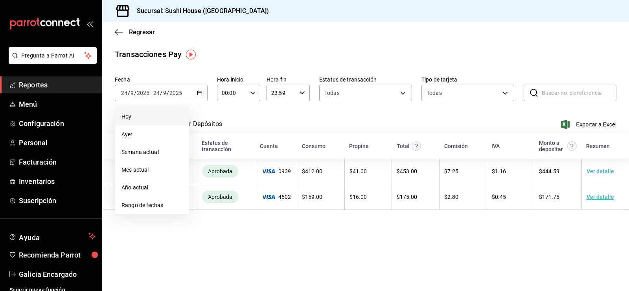
click at [142, 119] on span "Hoy" at bounding box center [151, 116] width 61 height 8
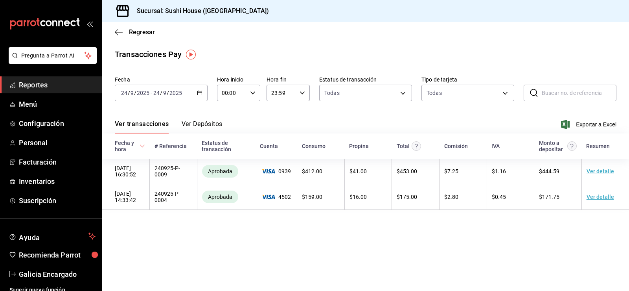
click at [44, 87] on span "Reportes" at bounding box center [57, 84] width 77 height 11
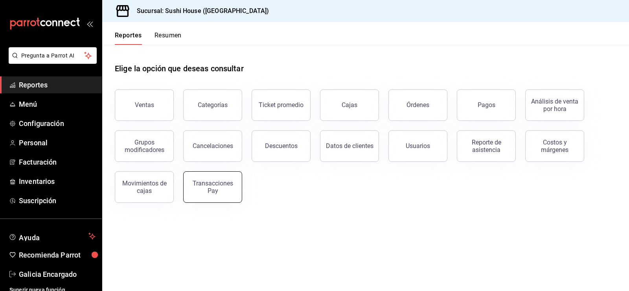
click at [202, 191] on div "Transacciones Pay" at bounding box center [212, 186] width 49 height 15
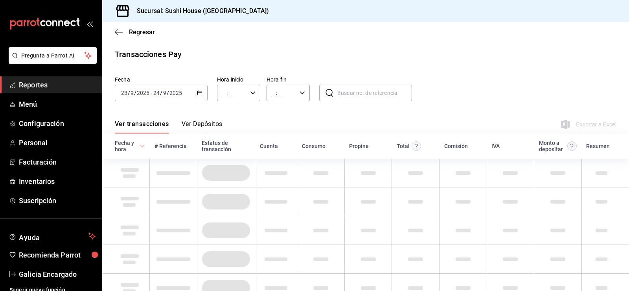
type input "00:00"
type input "23:59"
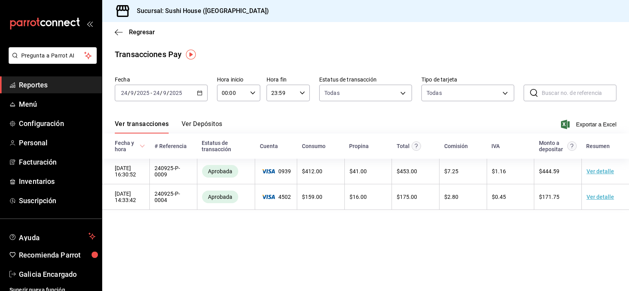
click at [29, 83] on span "Reportes" at bounding box center [57, 84] width 77 height 11
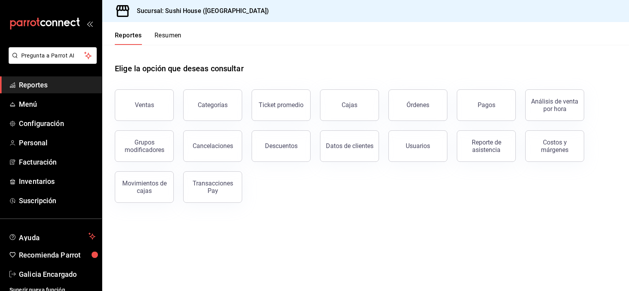
click at [167, 40] on button "Resumen" at bounding box center [167, 37] width 27 height 13
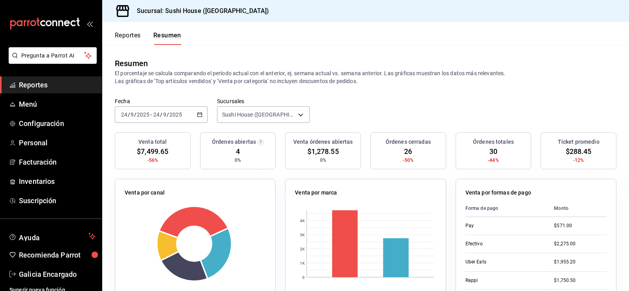
click at [42, 81] on span "Reportes" at bounding box center [57, 84] width 77 height 11
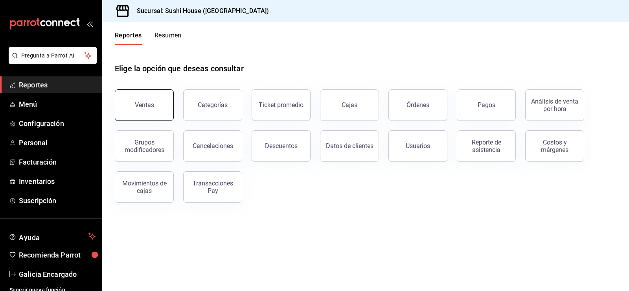
click at [142, 110] on button "Ventas" at bounding box center [144, 104] width 59 height 31
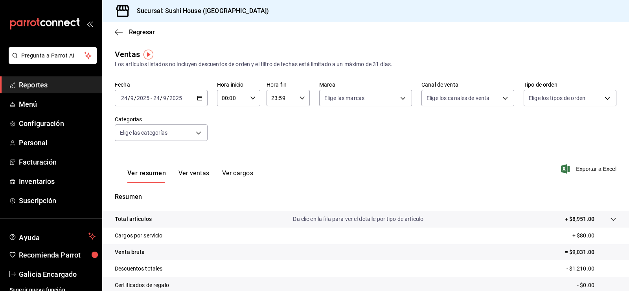
scroll to position [86, 0]
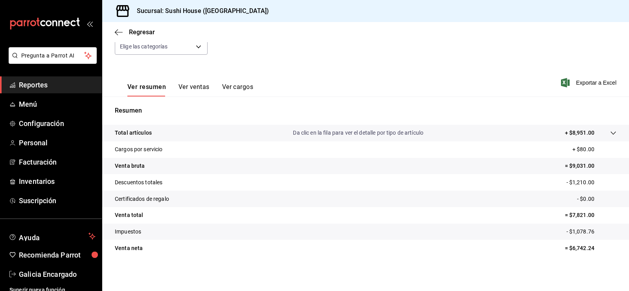
click at [31, 81] on span "Reportes" at bounding box center [57, 84] width 77 height 11
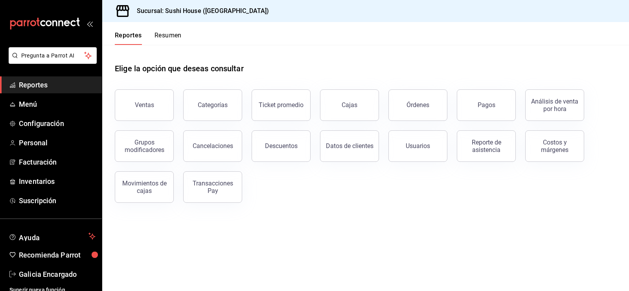
click at [173, 34] on button "Resumen" at bounding box center [167, 37] width 27 height 13
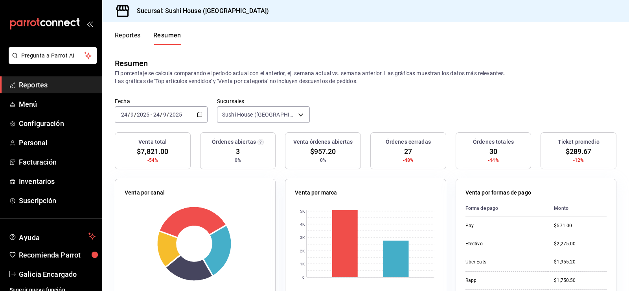
click at [45, 79] on link "Reportes" at bounding box center [51, 84] width 102 height 17
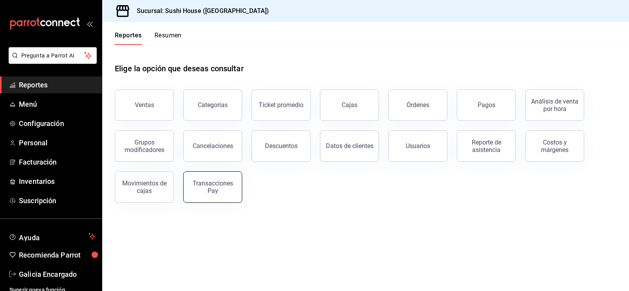
click at [218, 183] on div "Transacciones Pay" at bounding box center [212, 186] width 49 height 15
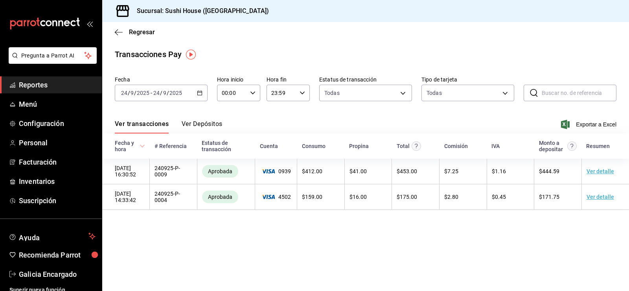
click at [40, 79] on span "Reportes" at bounding box center [57, 84] width 77 height 11
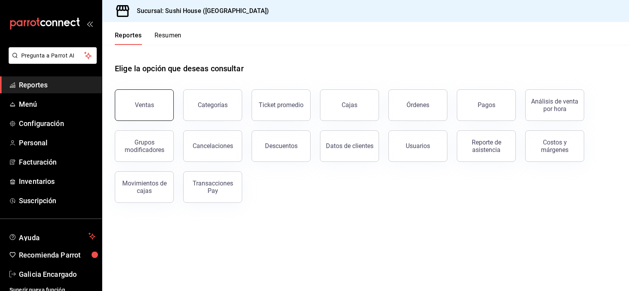
click at [142, 101] on button "Ventas" at bounding box center [144, 104] width 59 height 31
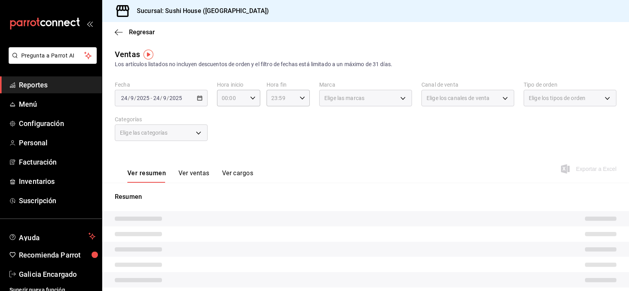
click at [545, 86] on div "Elige los tipos de orden" at bounding box center [570, 96] width 93 height 20
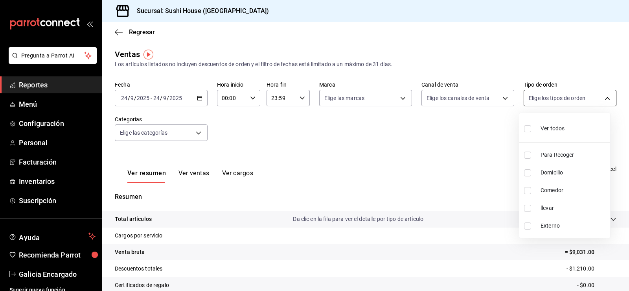
click at [535, 102] on body "Pregunta a Parrot AI Reportes Menú Configuración Personal Facturación Inventari…" at bounding box center [314, 145] width 629 height 291
click at [528, 153] on input "checkbox" at bounding box center [527, 154] width 7 height 7
checkbox input "true"
type input "9d316b26-ed3c-41d9-ac2e-659a84dac7c1"
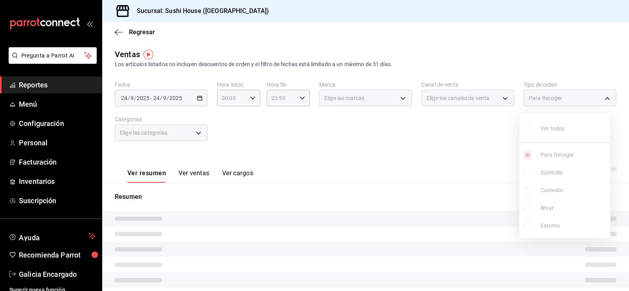
click at [529, 175] on ul "Ver todos Para Recoger Domicilio Comedor llevar Externo" at bounding box center [564, 175] width 91 height 125
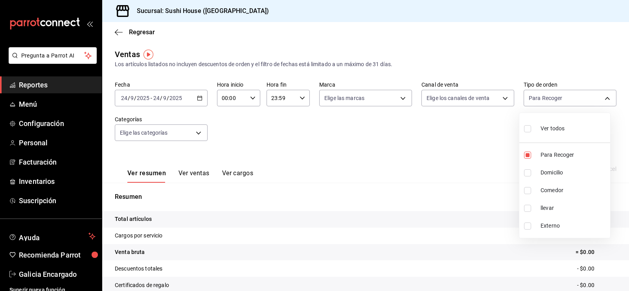
click at [526, 174] on input "checkbox" at bounding box center [527, 172] width 7 height 7
checkbox input "true"
type input "9d316b26-ed3c-41d9-ac2e-659a84dac7c1,c813e250-a487-4472-927d-f84c1c5aa0d0"
click at [528, 188] on input "checkbox" at bounding box center [527, 190] width 7 height 7
checkbox input "true"
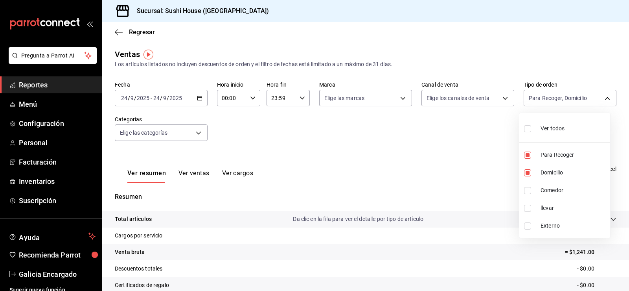
type input "9d316b26-ed3c-41d9-ac2e-659a84dac7c1,c813e250-a487-4472-927d-f84c1c5aa0d0,53da9…"
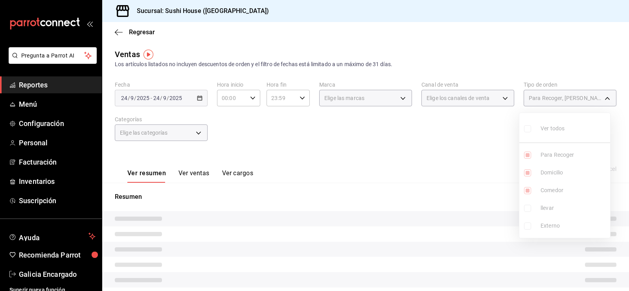
click at [527, 209] on input "checkbox" at bounding box center [527, 207] width 7 height 7
checkbox input "true"
type input "9d316b26-ed3c-41d9-ac2e-659a84dac7c1,c813e250-a487-4472-927d-f84c1c5aa0d0,53da9…"
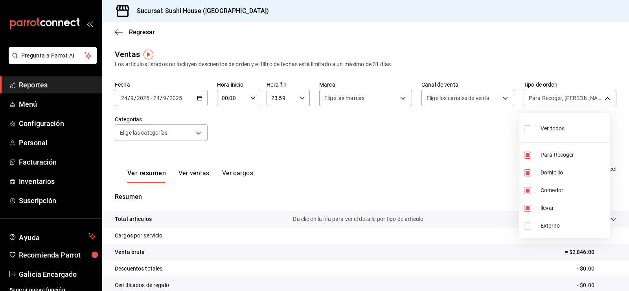
click at [477, 209] on div at bounding box center [314, 145] width 629 height 291
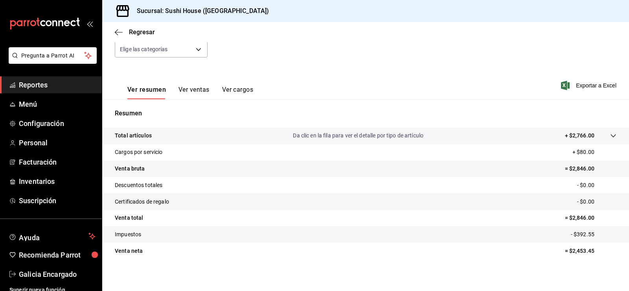
scroll to position [86, 0]
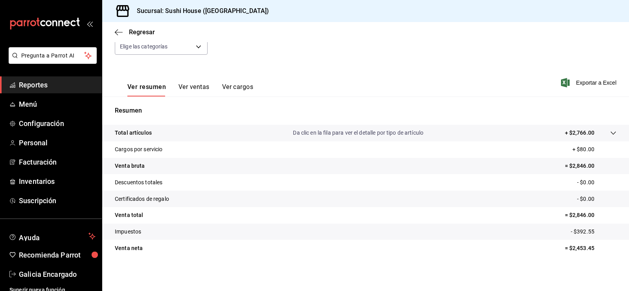
click at [51, 85] on span "Reportes" at bounding box center [57, 84] width 77 height 11
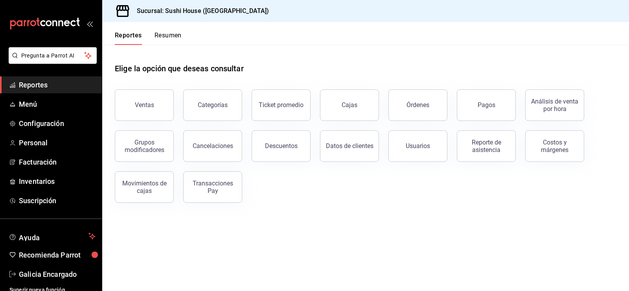
click at [173, 37] on button "Resumen" at bounding box center [167, 37] width 27 height 13
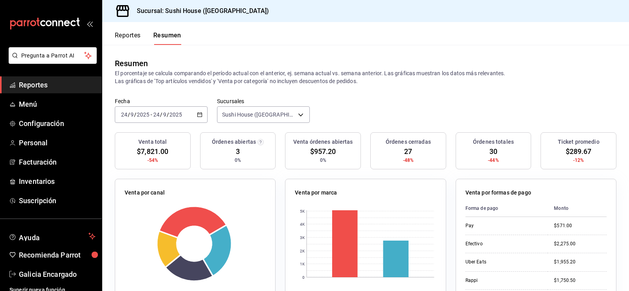
click at [53, 90] on link "Reportes" at bounding box center [51, 84] width 102 height 17
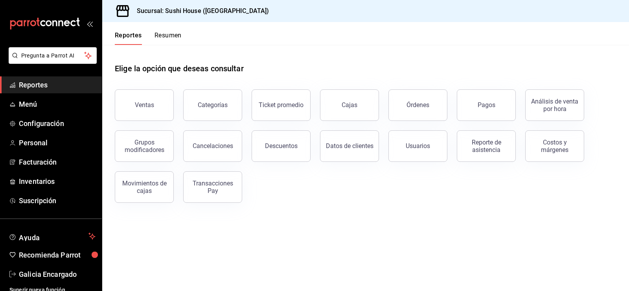
click at [162, 43] on button "Resumen" at bounding box center [167, 37] width 27 height 13
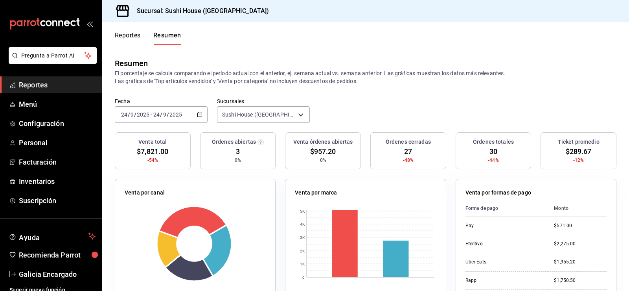
click at [73, 86] on span "Reportes" at bounding box center [57, 84] width 77 height 11
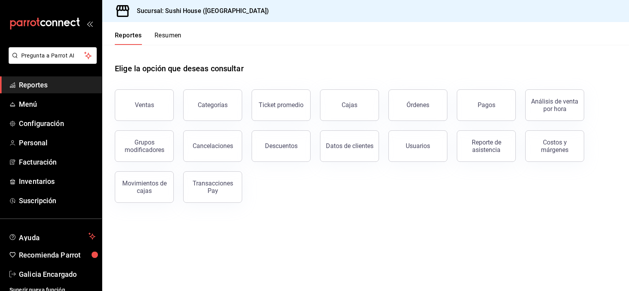
click at [23, 79] on span "Reportes" at bounding box center [57, 84] width 77 height 11
click at [124, 99] on button "Ventas" at bounding box center [144, 104] width 59 height 31
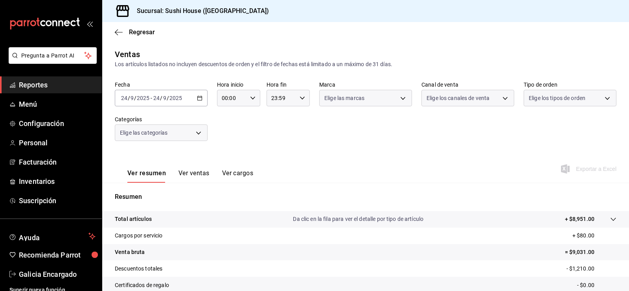
scroll to position [86, 0]
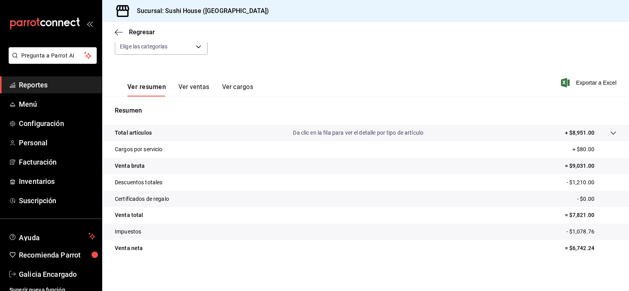
click at [42, 86] on span "Reportes" at bounding box center [57, 84] width 77 height 11
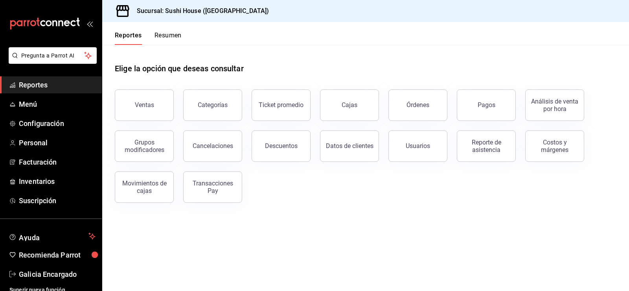
click at [169, 36] on button "Resumen" at bounding box center [167, 37] width 27 height 13
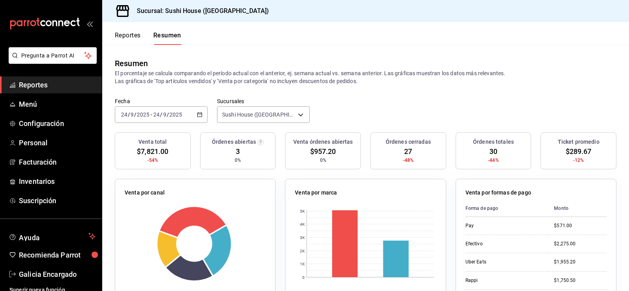
click at [39, 81] on span "Reportes" at bounding box center [57, 84] width 77 height 11
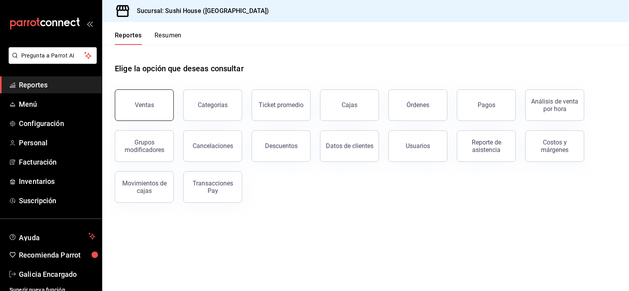
click at [135, 102] on div "Ventas" at bounding box center [144, 104] width 19 height 7
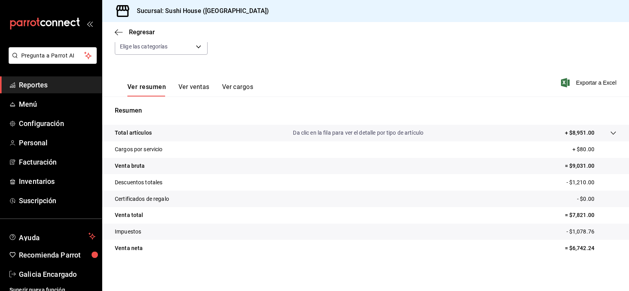
scroll to position [86, 0]
click at [67, 88] on span "Reportes" at bounding box center [57, 84] width 77 height 11
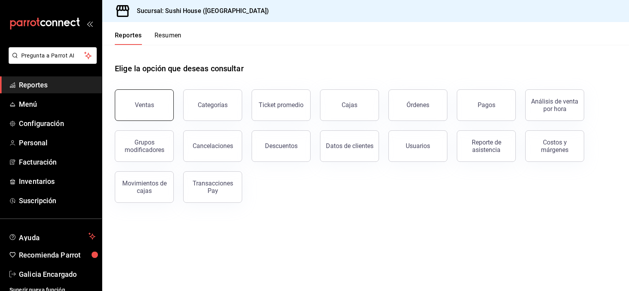
click at [160, 98] on button "Ventas" at bounding box center [144, 104] width 59 height 31
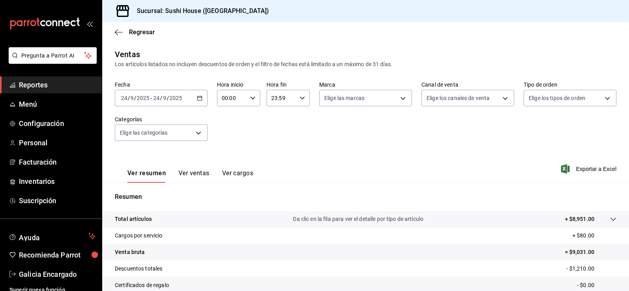
scroll to position [86, 0]
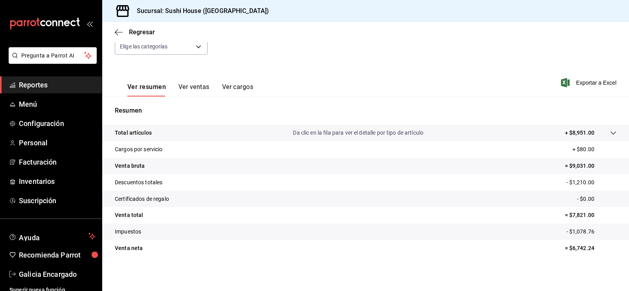
click at [64, 86] on span "Reportes" at bounding box center [57, 84] width 77 height 11
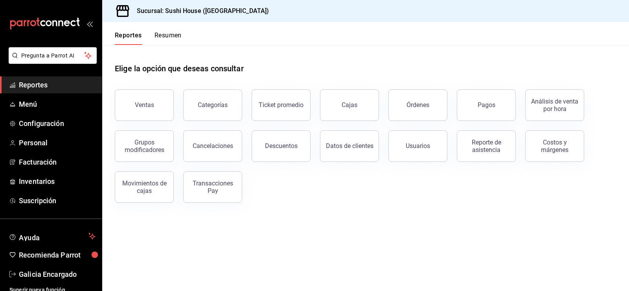
click at [164, 33] on button "Resumen" at bounding box center [167, 37] width 27 height 13
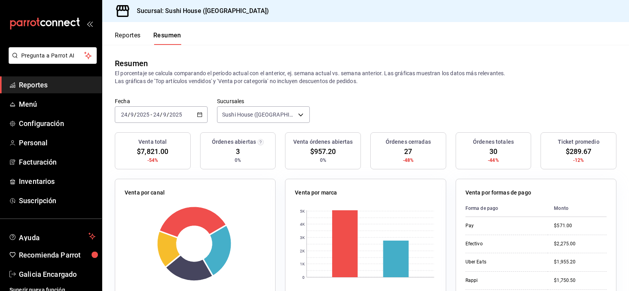
click at [63, 78] on link "Reportes" at bounding box center [51, 84] width 102 height 17
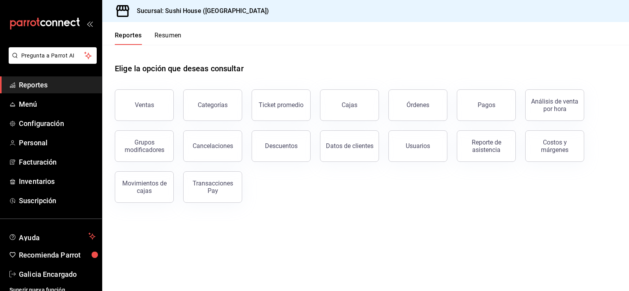
click at [171, 31] on div "Reportes Resumen" at bounding box center [141, 33] width 79 height 23
click at [177, 35] on button "Resumen" at bounding box center [167, 37] width 27 height 13
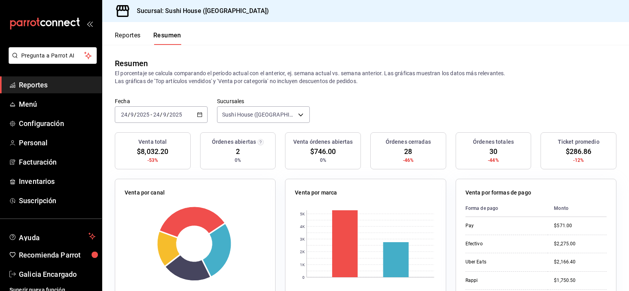
click at [42, 88] on span "Reportes" at bounding box center [57, 84] width 77 height 11
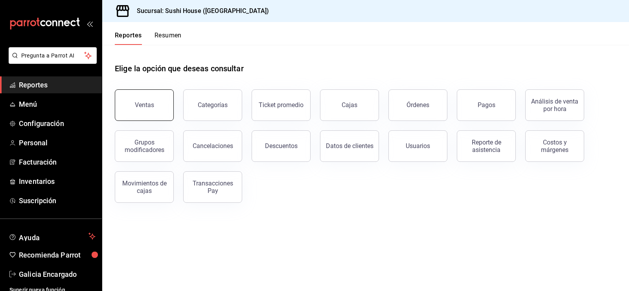
click at [132, 102] on button "Ventas" at bounding box center [144, 104] width 59 height 31
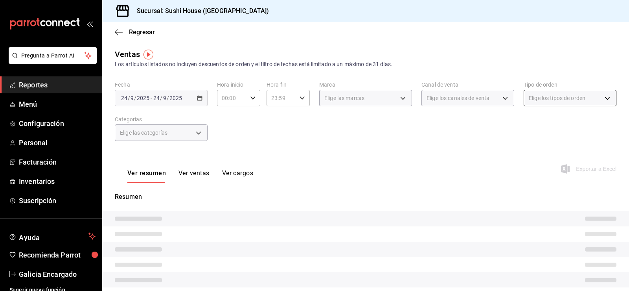
click at [548, 99] on body "Pregunta a Parrot AI Reportes Menú Configuración Personal Facturación Inventari…" at bounding box center [314, 145] width 629 height 291
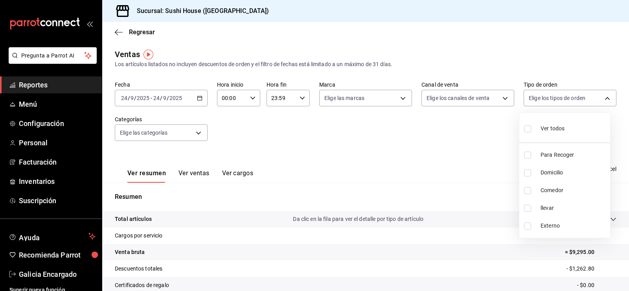
click at [524, 157] on input "checkbox" at bounding box center [527, 154] width 7 height 7
checkbox input "true"
type input "9d316b26-ed3c-41d9-ac2e-659a84dac7c1"
click at [529, 174] on input "checkbox" at bounding box center [527, 172] width 7 height 7
checkbox input "true"
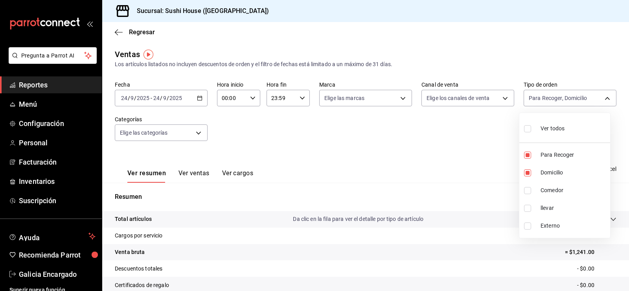
click at [528, 194] on li "Comedor" at bounding box center [564, 190] width 91 height 18
type input "9d316b26-ed3c-41d9-ac2e-659a84dac7c1,c813e250-a487-4472-927d-f84c1c5aa0d0,53da9…"
checkbox input "true"
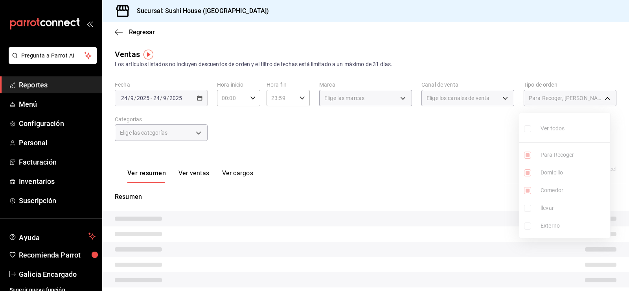
click at [526, 205] on ul "Ver todos Para Recoger Domicilio Comedor llevar Externo" at bounding box center [564, 175] width 91 height 125
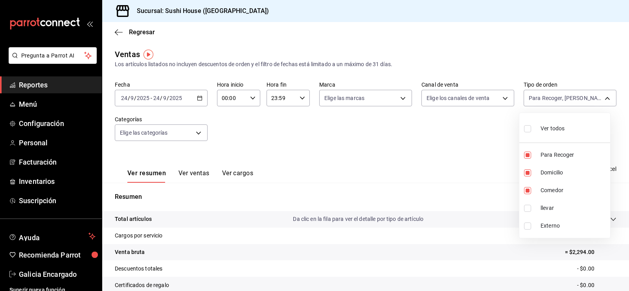
click at [526, 206] on input "checkbox" at bounding box center [527, 207] width 7 height 7
checkbox input "true"
type input "9d316b26-ed3c-41d9-ac2e-659a84dac7c1,c813e250-a487-4472-927d-f84c1c5aa0d0,53da9…"
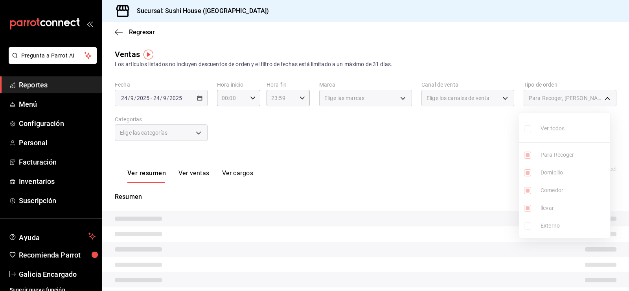
click at [394, 213] on div at bounding box center [314, 145] width 629 height 291
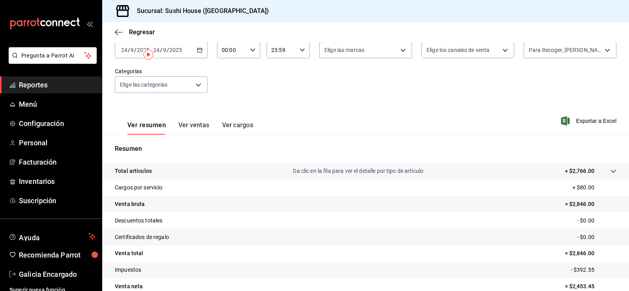
scroll to position [86, 0]
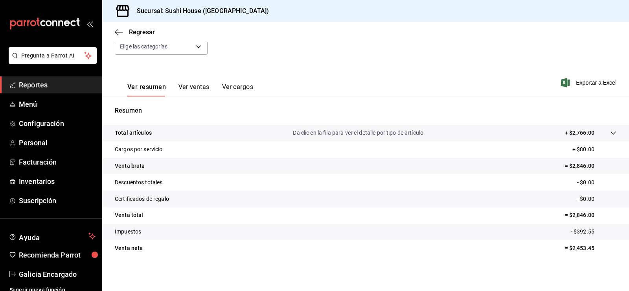
click at [29, 78] on link "Reportes" at bounding box center [51, 84] width 102 height 17
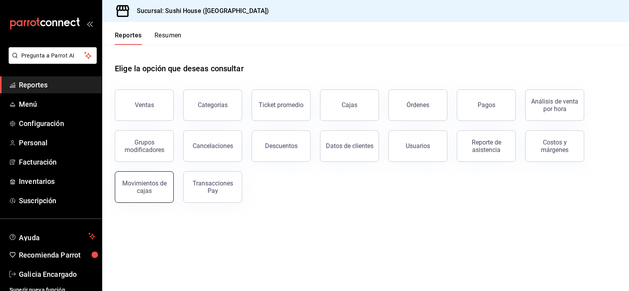
click at [148, 183] on div "Movimientos de cajas" at bounding box center [144, 186] width 49 height 15
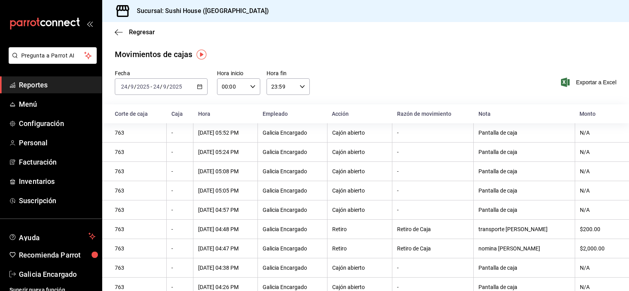
click at [49, 82] on span "Reportes" at bounding box center [57, 84] width 77 height 11
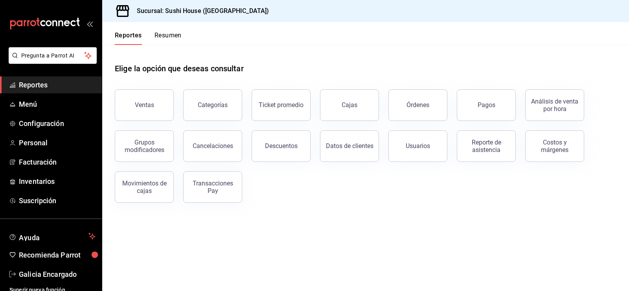
click at [164, 40] on button "Resumen" at bounding box center [167, 37] width 27 height 13
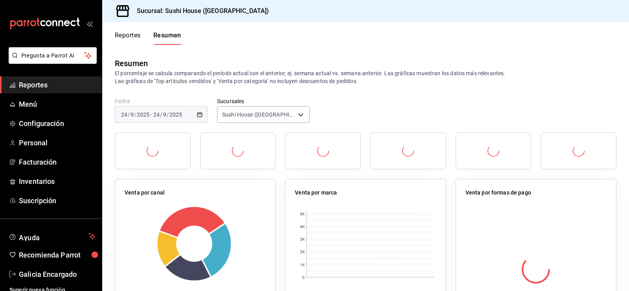
click at [160, 35] on button "Resumen" at bounding box center [167, 37] width 28 height 13
